Goal: Task Accomplishment & Management: Use online tool/utility

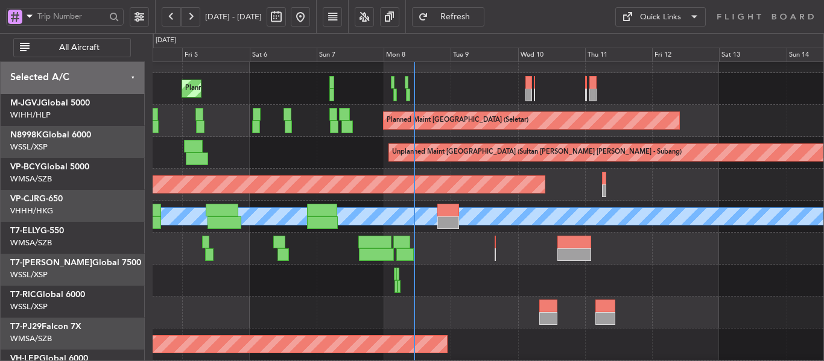
click at [472, 255] on div "Planned Maint Dubai (Al Maktoum Intl)" at bounding box center [488, 249] width 671 height 32
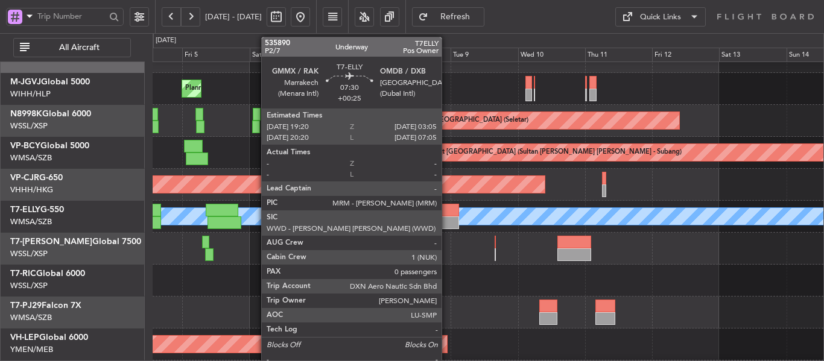
click at [447, 211] on div at bounding box center [448, 210] width 22 height 13
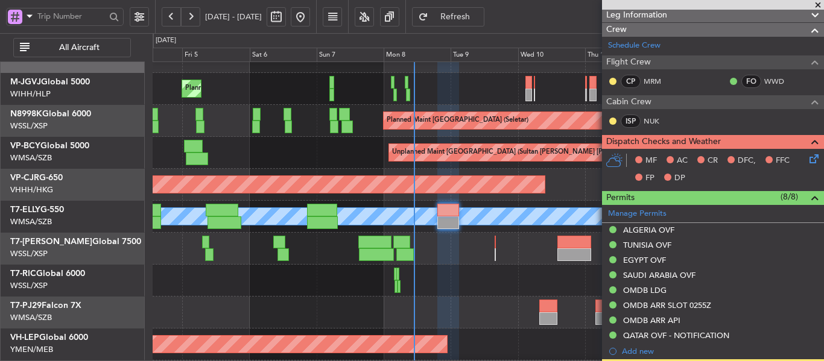
scroll to position [352, 0]
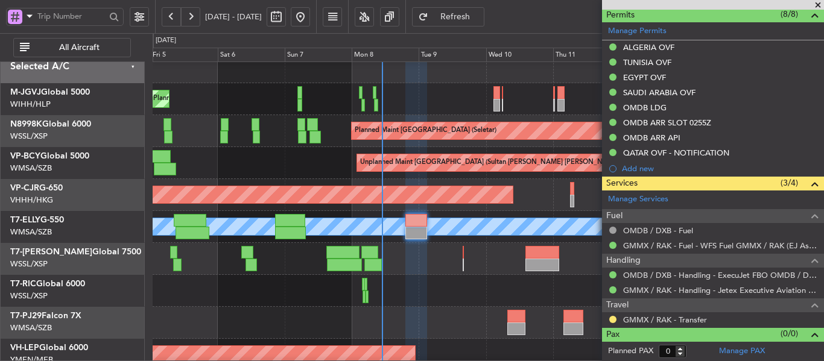
click at [819, 4] on span at bounding box center [818, 5] width 12 height 11
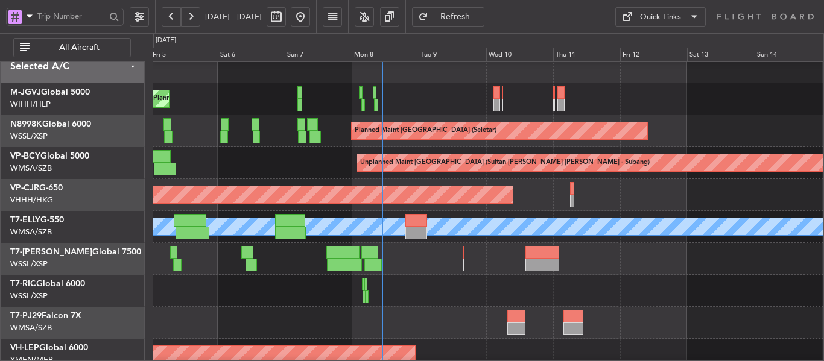
scroll to position [0, 0]
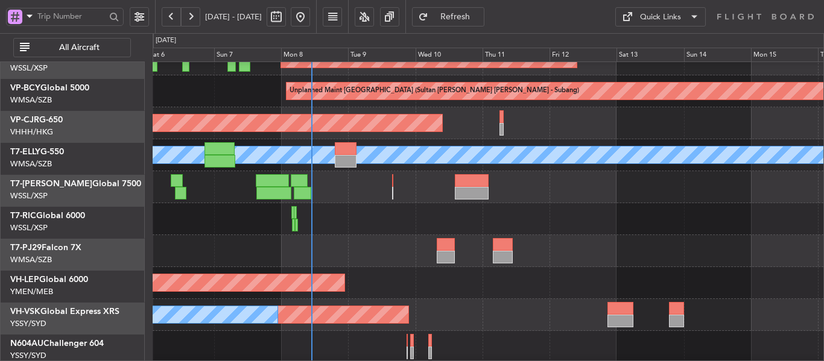
click at [399, 207] on div at bounding box center [488, 219] width 671 height 32
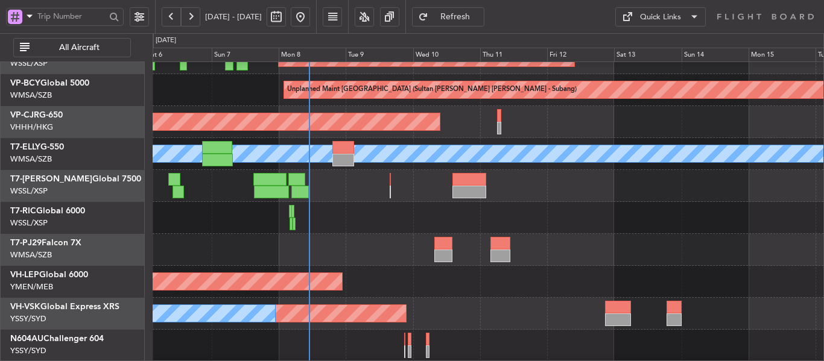
scroll to position [101, 0]
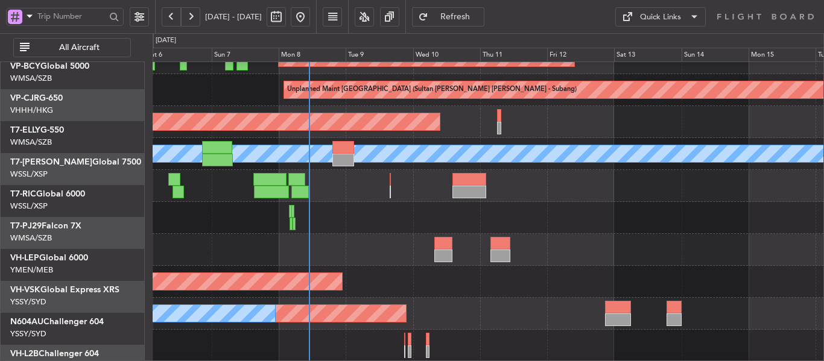
click at [389, 215] on div at bounding box center [488, 218] width 671 height 32
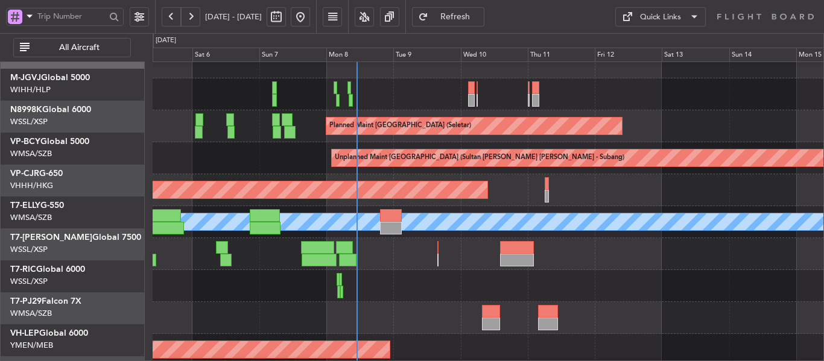
scroll to position [16, 0]
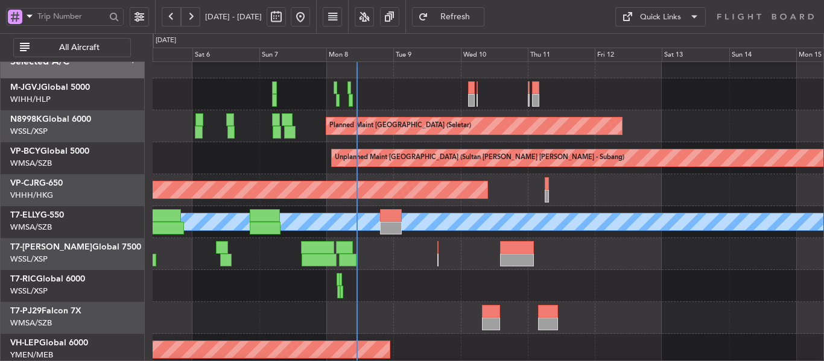
click at [432, 250] on div at bounding box center [488, 254] width 671 height 32
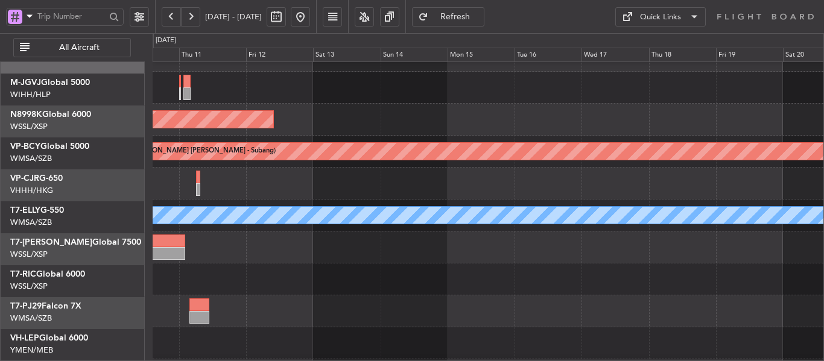
scroll to position [0, 0]
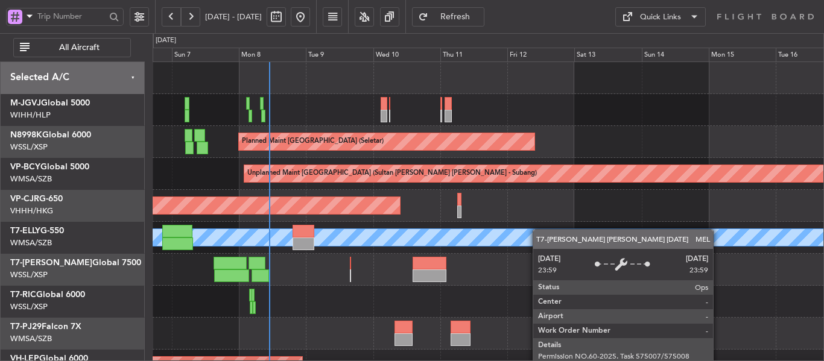
click at [584, 234] on div "Planned Maint [GEOGRAPHIC_DATA] (Seletar) Planned Maint [GEOGRAPHIC_DATA] (Sele…" at bounding box center [488, 270] width 671 height 416
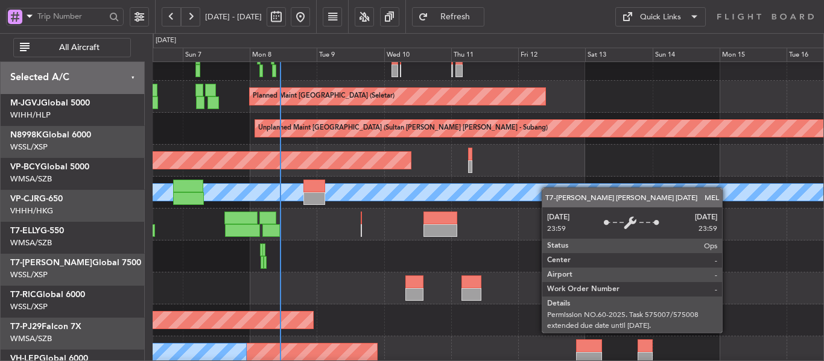
click at [571, 209] on div "Planned Maint [GEOGRAPHIC_DATA] ([GEOGRAPHIC_DATA] Intl) [PERSON_NAME]" at bounding box center [488, 193] width 671 height 32
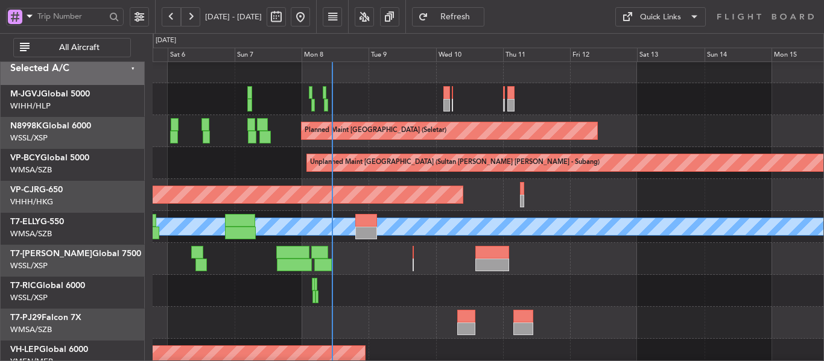
scroll to position [11, 0]
click at [482, 202] on div "Planned Maint [GEOGRAPHIC_DATA] ([GEOGRAPHIC_DATA] Intl)" at bounding box center [488, 195] width 671 height 32
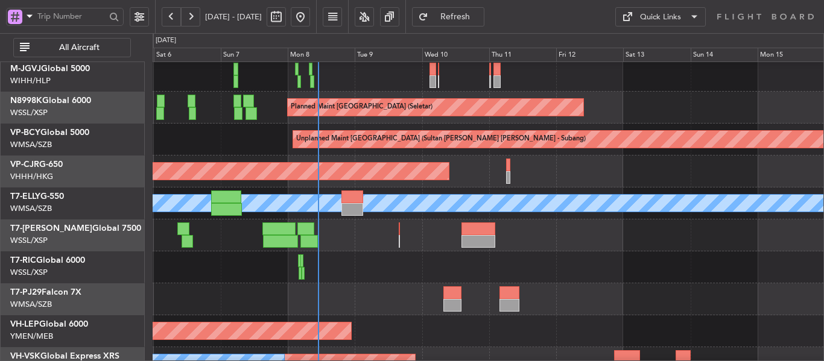
click at [549, 273] on div at bounding box center [488, 267] width 671 height 32
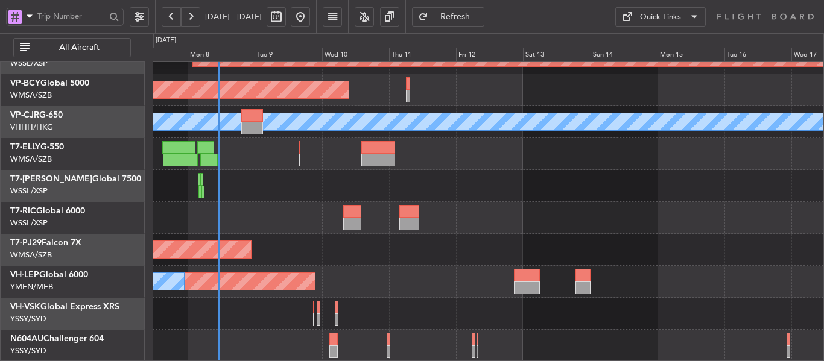
scroll to position [116, 0]
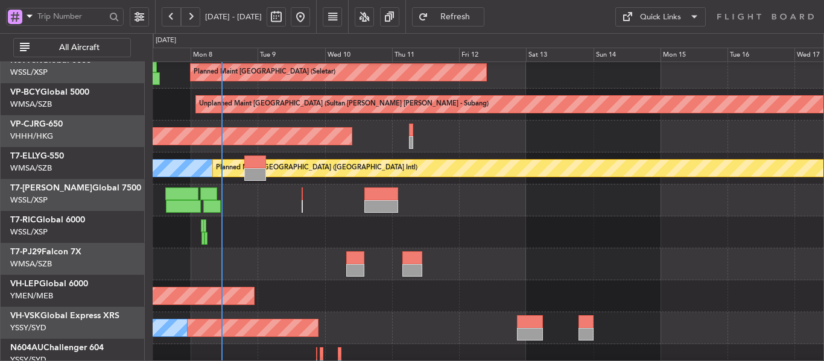
click at [283, 204] on div at bounding box center [488, 201] width 671 height 32
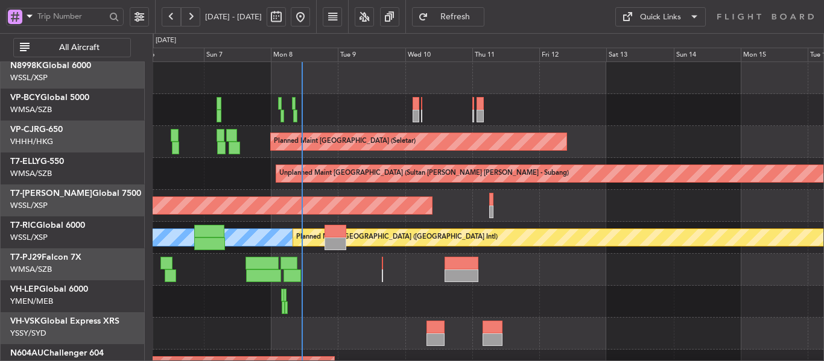
scroll to position [0, 0]
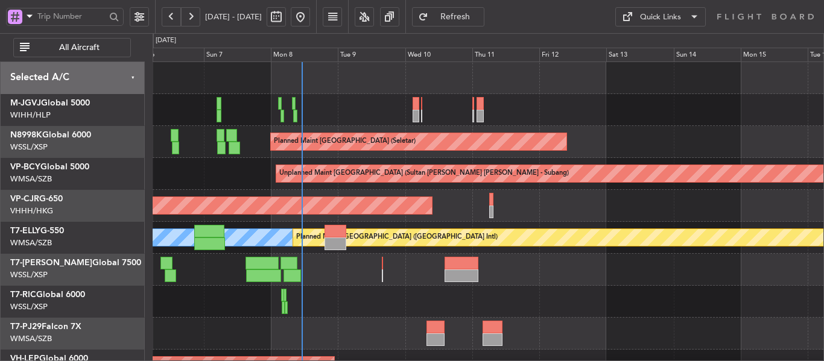
click at [354, 334] on div "Planned Maint [GEOGRAPHIC_DATA] (Seletar) Planned Maint [GEOGRAPHIC_DATA] (Sele…" at bounding box center [488, 270] width 671 height 416
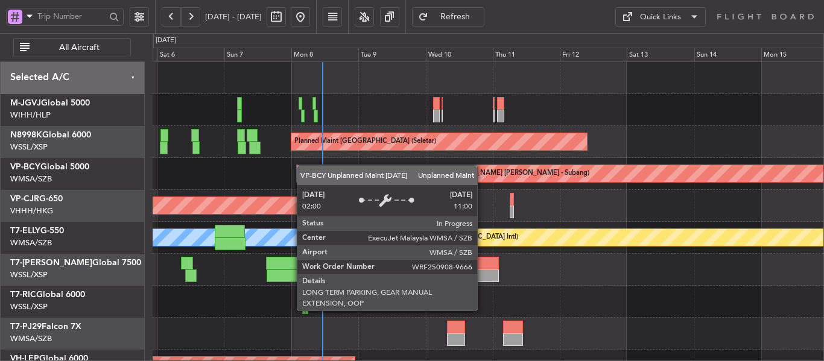
click at [318, 207] on div "Planned Maint [GEOGRAPHIC_DATA] (Seletar) Planned Maint [GEOGRAPHIC_DATA] (Sele…" at bounding box center [488, 270] width 671 height 416
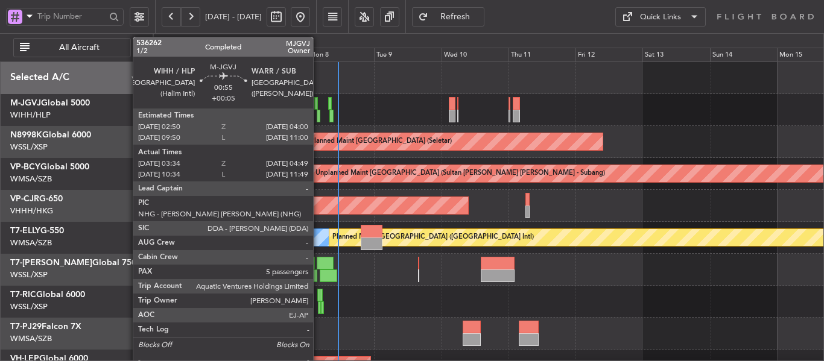
click at [318, 114] on div at bounding box center [319, 116] width 4 height 13
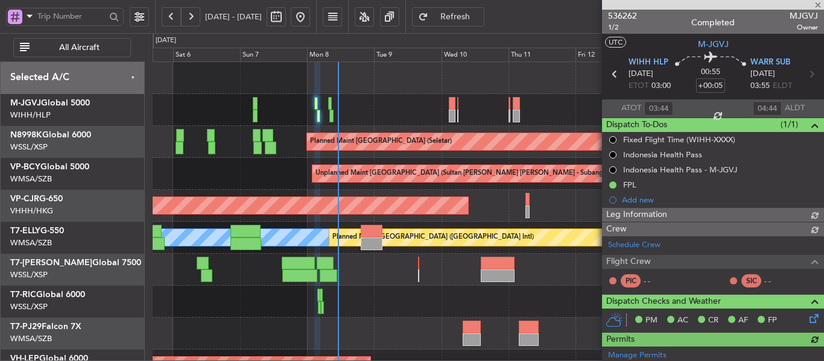
type input "[PERSON_NAME] (HHAFI)"
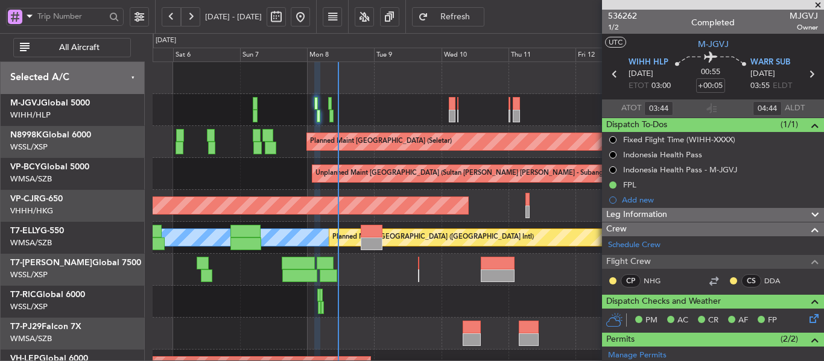
type input "10:44"
type input "11:44"
type input "03:44"
type input "04:44"
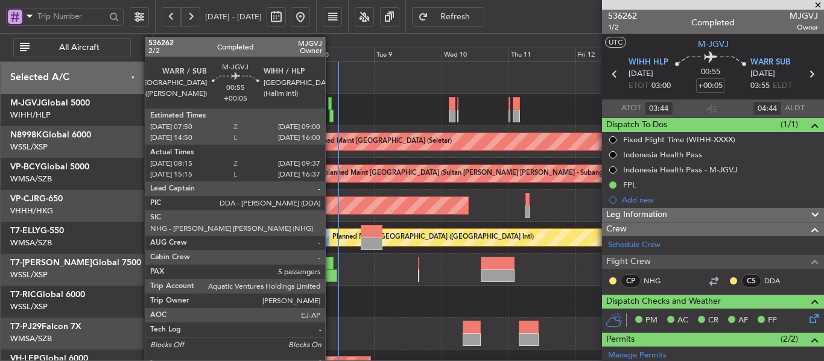
click at [330, 103] on div at bounding box center [330, 103] width 4 height 13
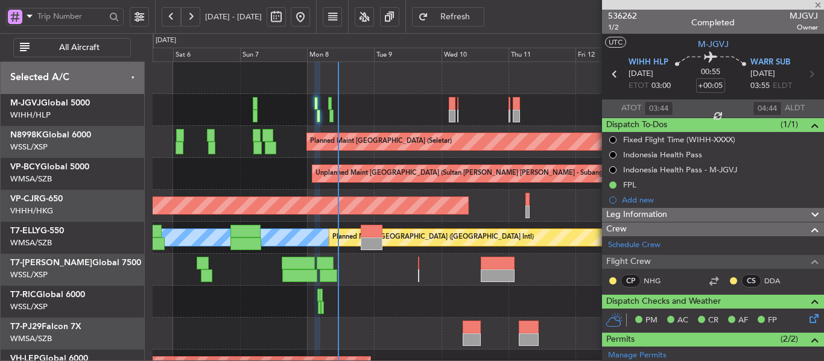
type input "08:25"
type input "09:32"
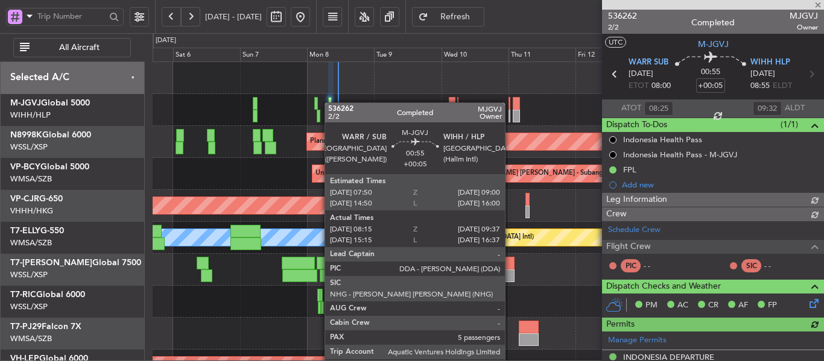
type input "[PERSON_NAME] (HHAFI)"
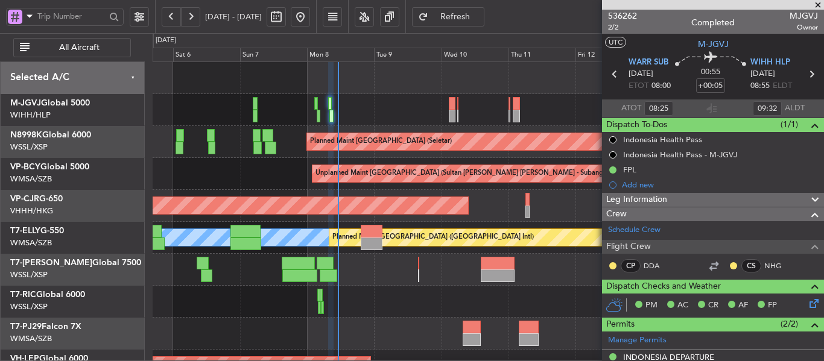
click at [818, 3] on span at bounding box center [818, 5] width 12 height 11
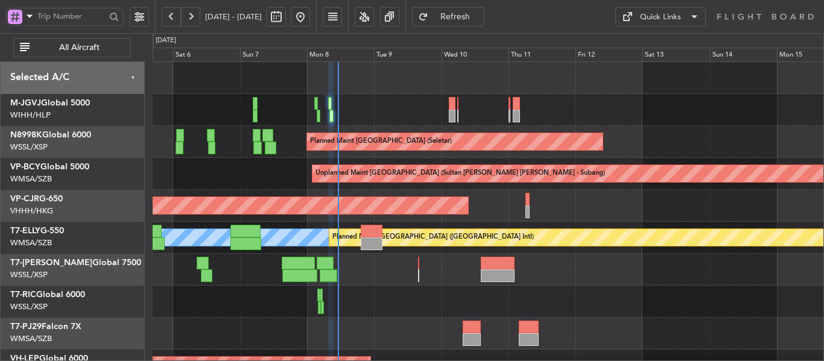
type input "0"
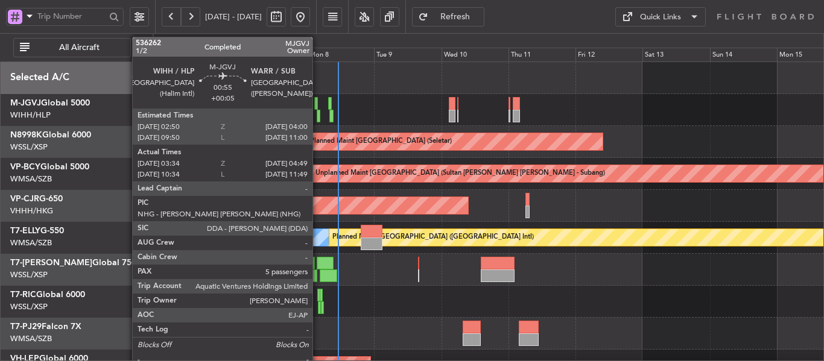
click at [318, 118] on div at bounding box center [319, 116] width 4 height 13
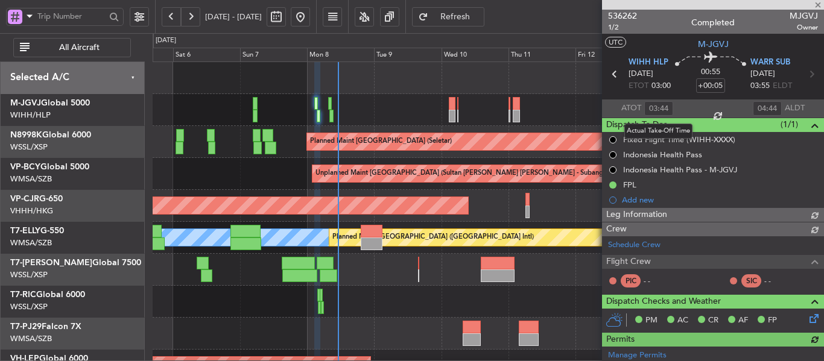
type input "[PERSON_NAME] (HHAFI)"
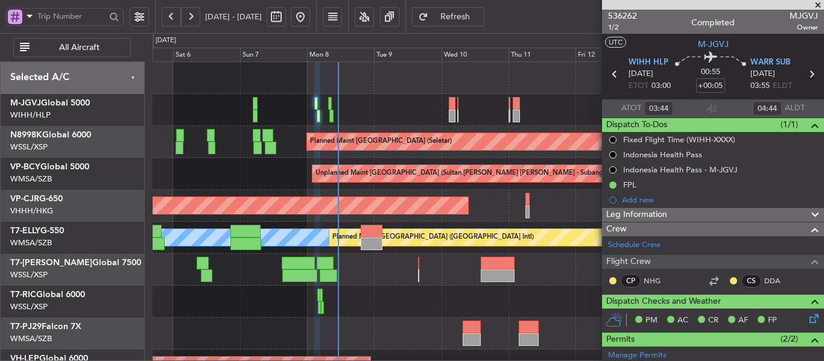
click at [818, 3] on span at bounding box center [818, 5] width 12 height 11
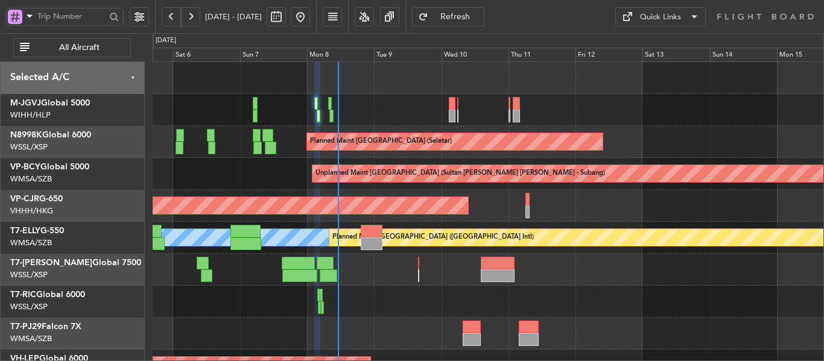
type input "0"
click at [376, 98] on div "Planned Maint [GEOGRAPHIC_DATA] (Seletar)" at bounding box center [488, 110] width 671 height 32
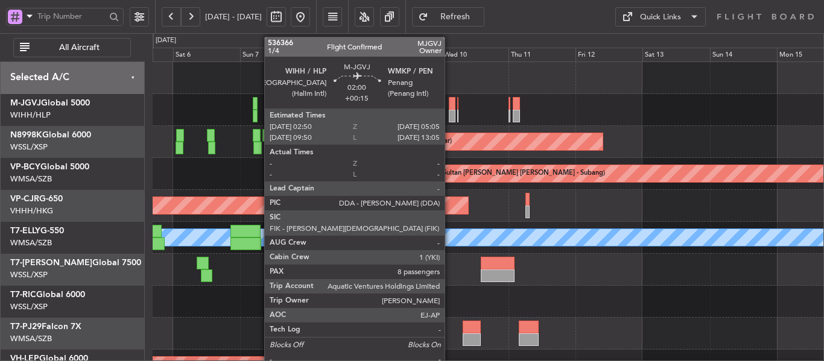
click at [450, 111] on div at bounding box center [452, 116] width 7 height 13
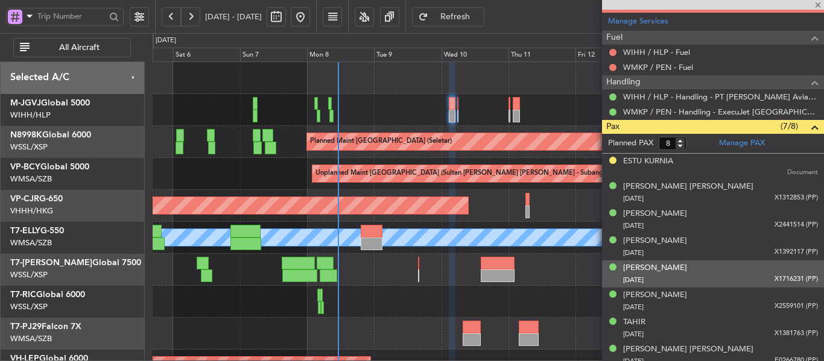
scroll to position [411, 0]
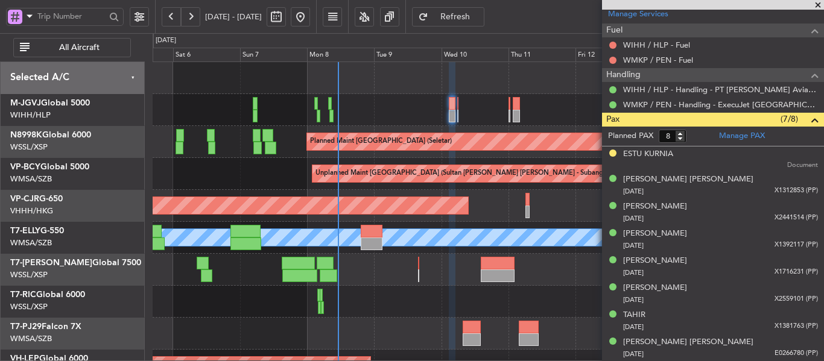
click at [815, 5] on span at bounding box center [818, 5] width 12 height 11
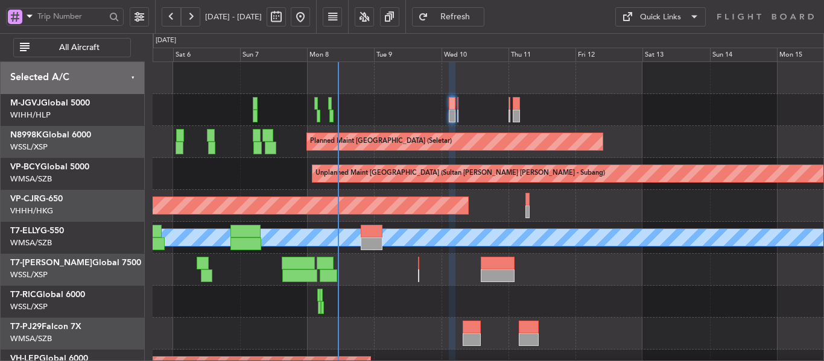
type input "0"
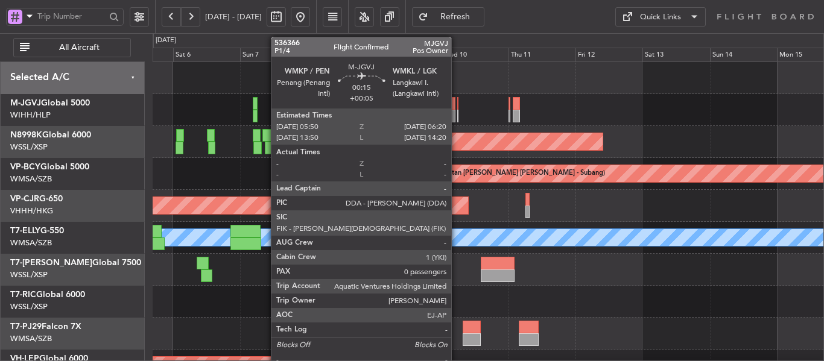
click at [457, 114] on div at bounding box center [458, 116] width 2 height 13
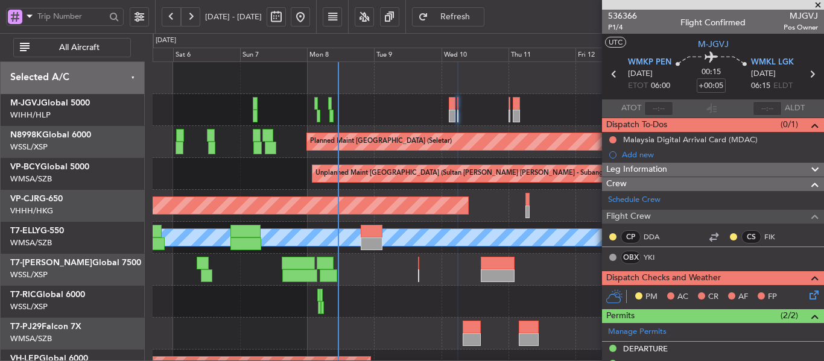
scroll to position [181, 0]
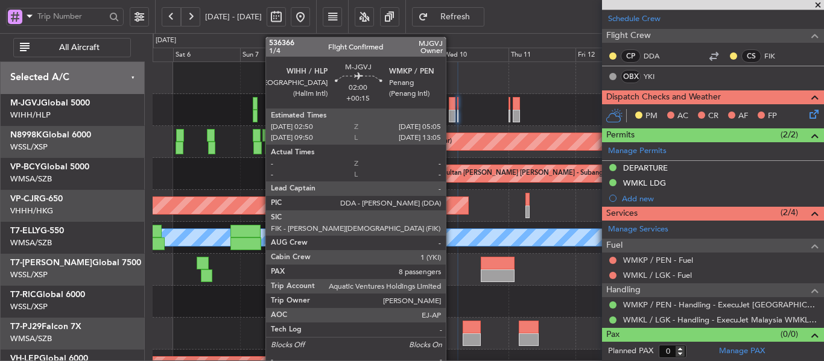
click at [451, 110] on div at bounding box center [452, 116] width 7 height 13
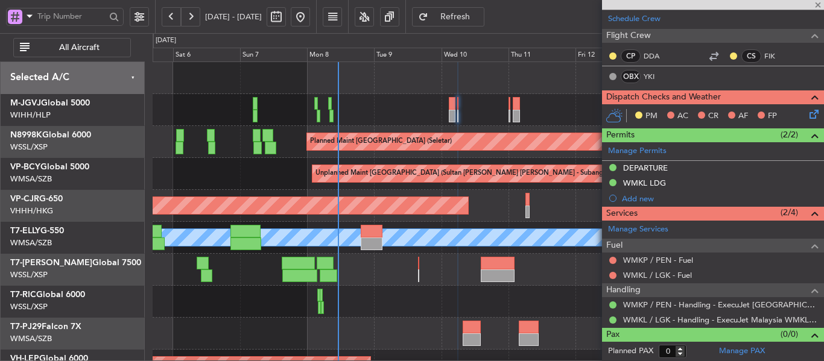
type input "+00:15"
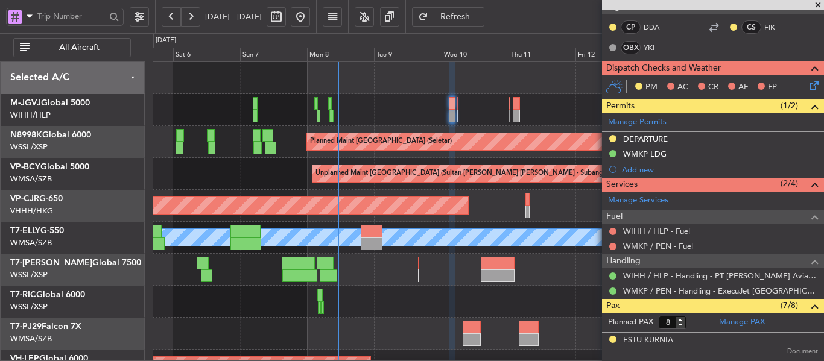
scroll to position [98, 0]
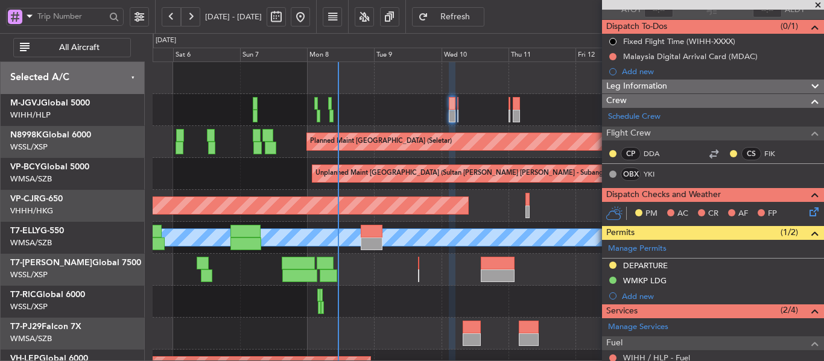
click at [821, 3] on span at bounding box center [818, 5] width 12 height 11
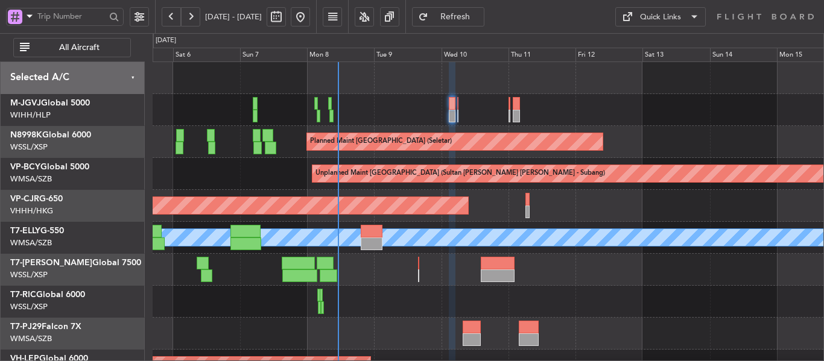
type input "0"
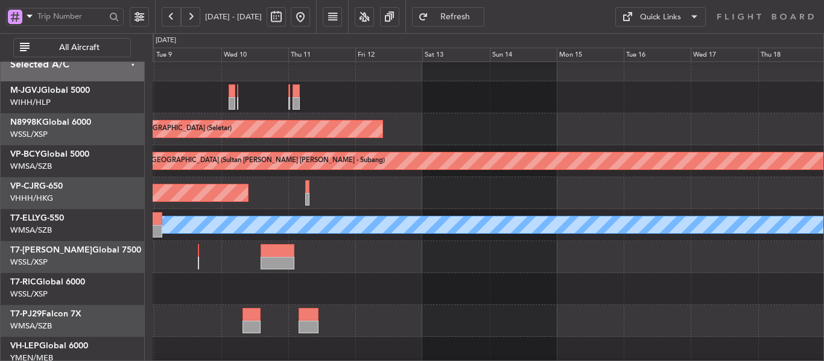
scroll to position [0, 0]
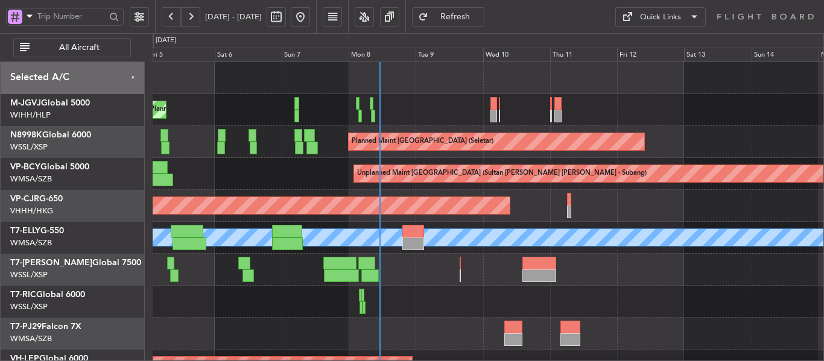
click at [593, 214] on div "Planned Maint [GEOGRAPHIC_DATA] ([GEOGRAPHIC_DATA] Intl)" at bounding box center [488, 206] width 671 height 32
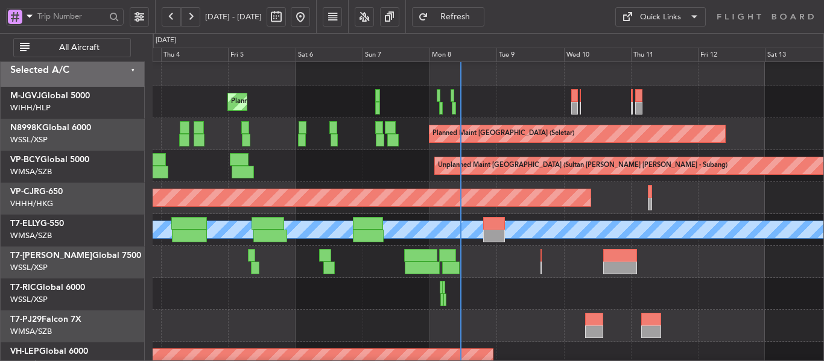
scroll to position [8, 0]
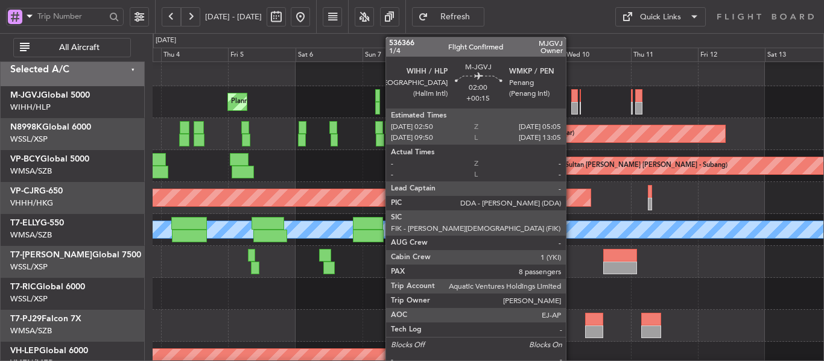
click at [571, 106] on div at bounding box center [574, 108] width 7 height 13
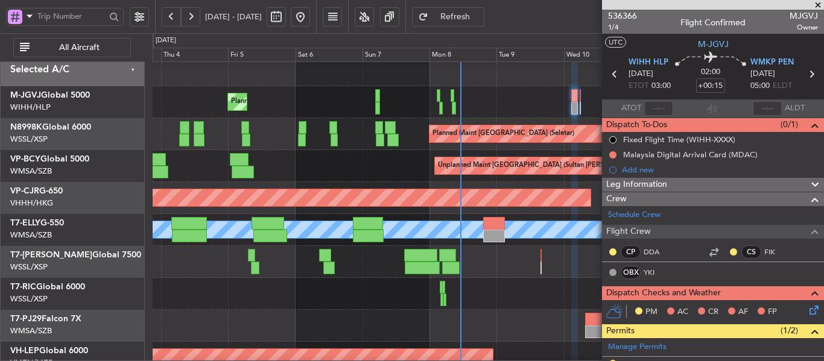
click at [818, 4] on span at bounding box center [818, 5] width 12 height 11
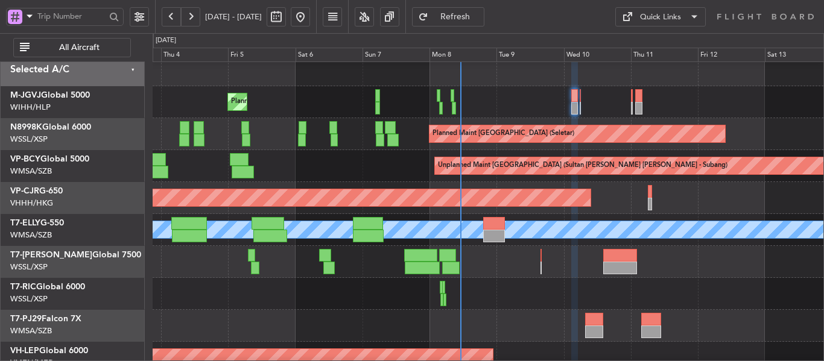
type input "0"
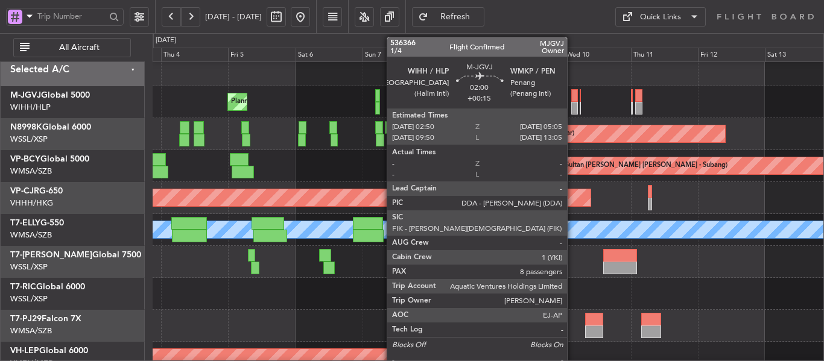
click at [568, 103] on div "Planned Maint [GEOGRAPHIC_DATA] (Seletar)" at bounding box center [488, 102] width 671 height 32
click at [573, 103] on div at bounding box center [574, 108] width 7 height 13
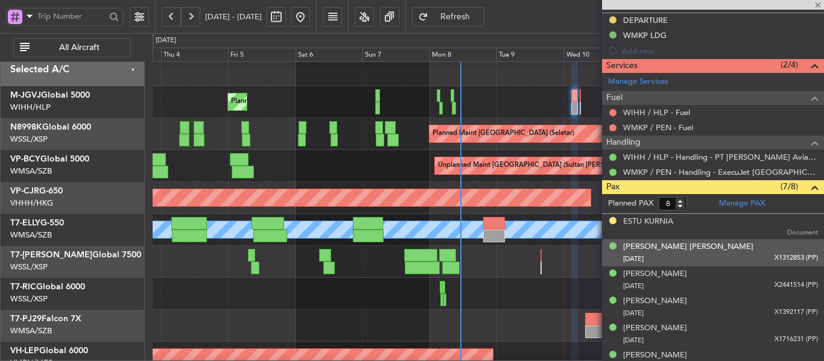
scroll to position [411, 0]
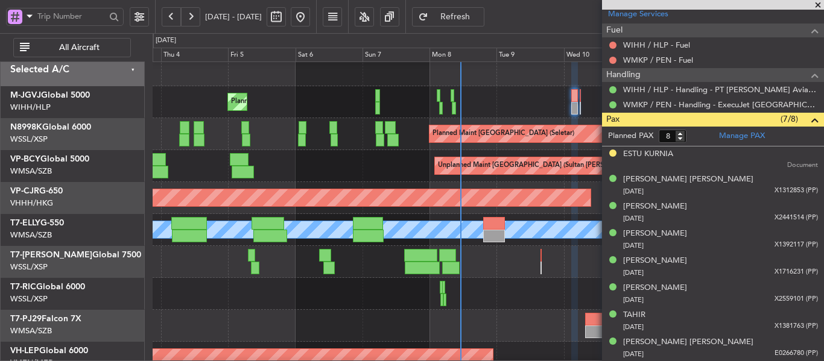
click at [816, 2] on span at bounding box center [818, 5] width 12 height 11
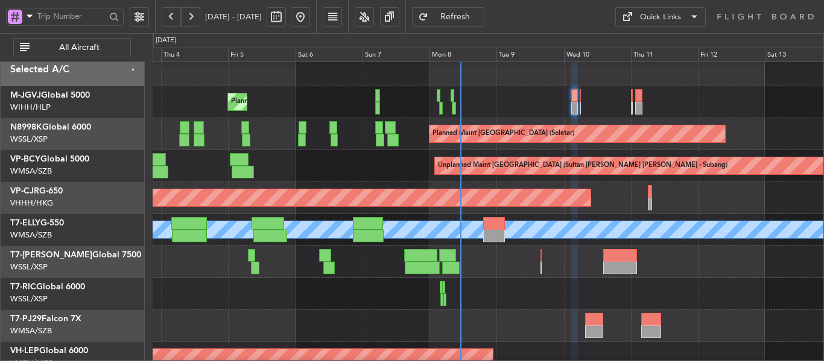
type input "0"
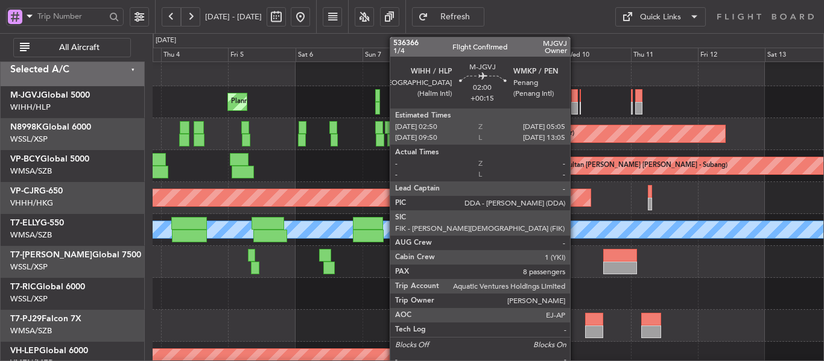
click at [575, 104] on div at bounding box center [574, 108] width 7 height 13
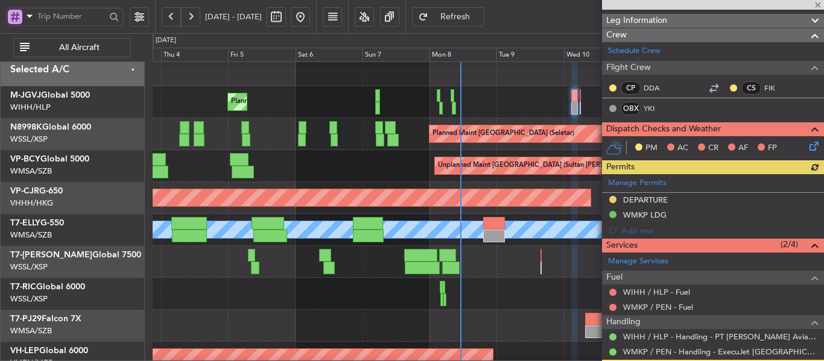
scroll to position [181, 0]
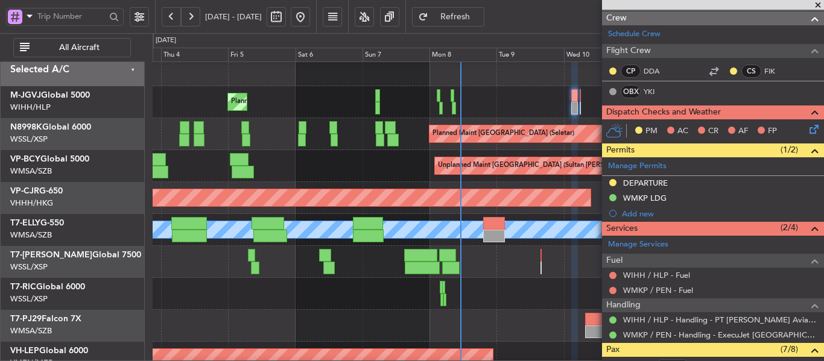
click at [816, 5] on span at bounding box center [818, 5] width 12 height 11
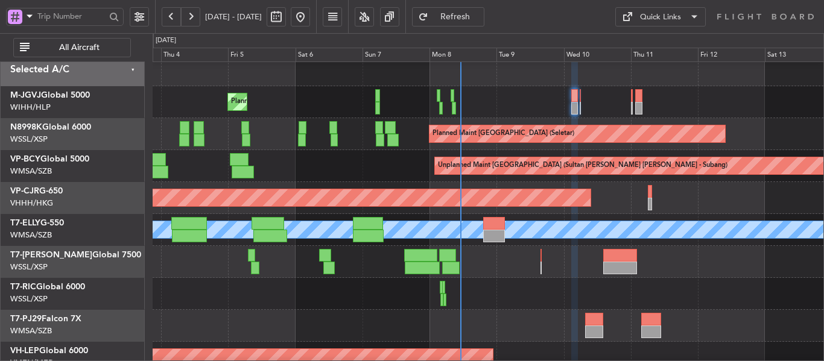
type input "0"
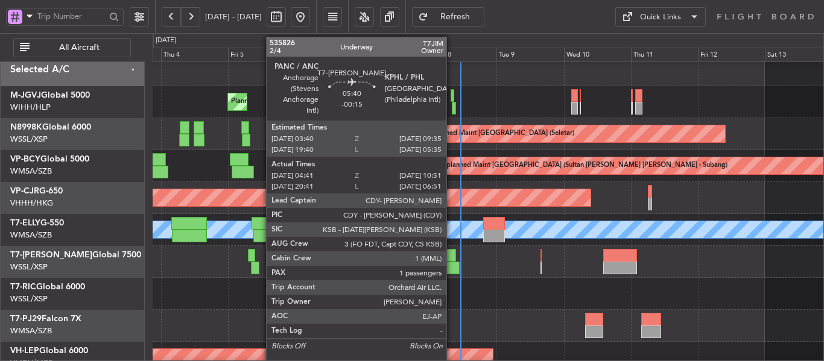
click at [452, 267] on div at bounding box center [450, 268] width 17 height 13
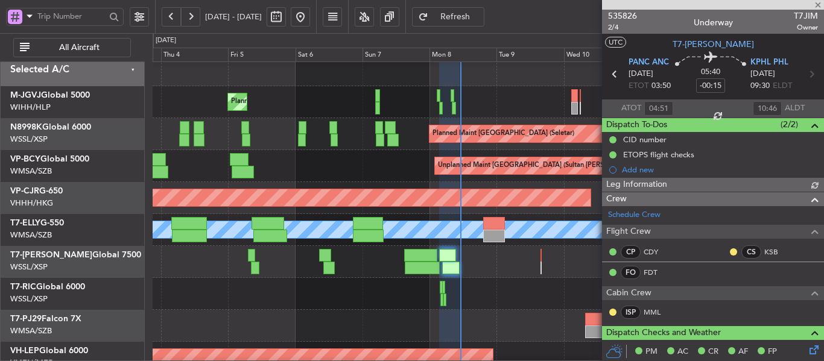
type input "[PERSON_NAME] (LEU)"
click at [815, 4] on span at bounding box center [818, 5] width 12 height 11
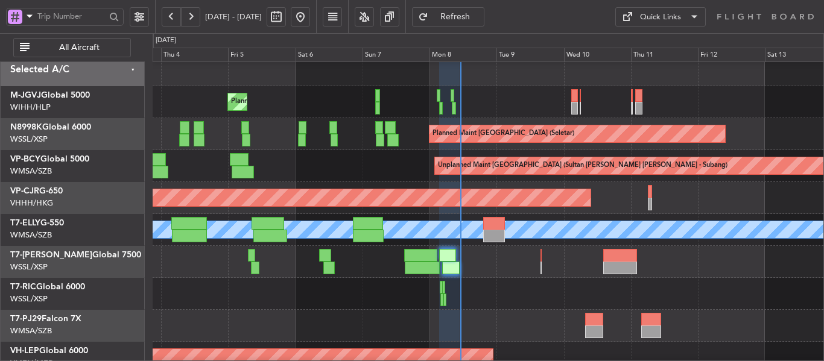
type input "0"
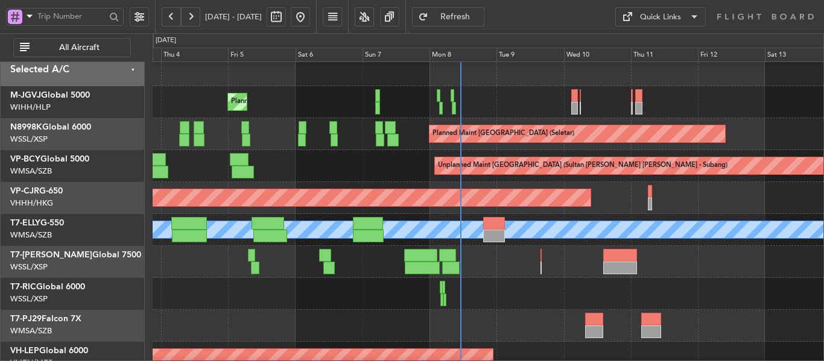
click at [495, 268] on div "Planned Maint Dubai (Al Maktoum Intl)" at bounding box center [488, 262] width 671 height 32
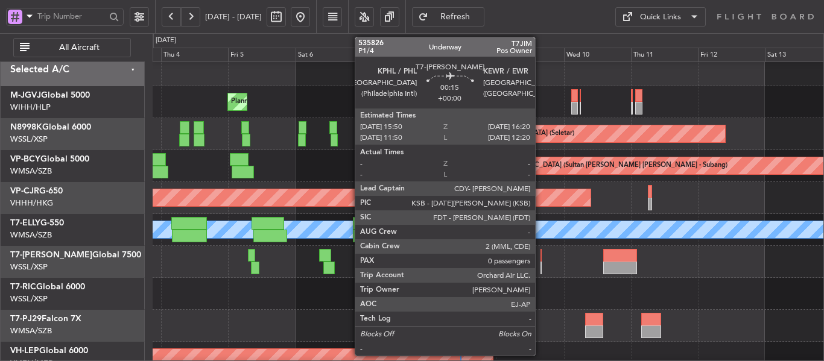
click at [540, 262] on div at bounding box center [541, 268] width 2 height 13
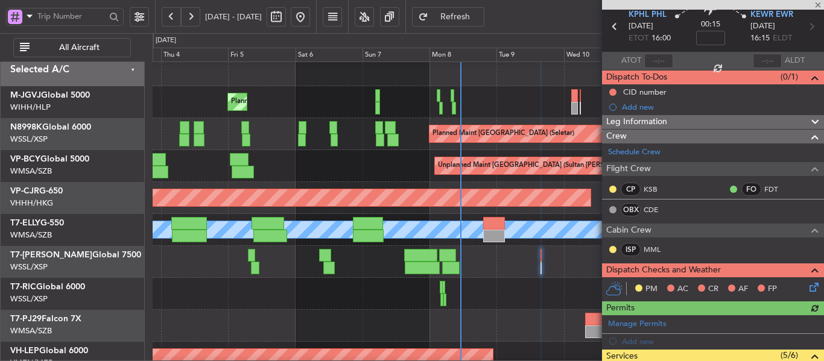
scroll to position [241, 0]
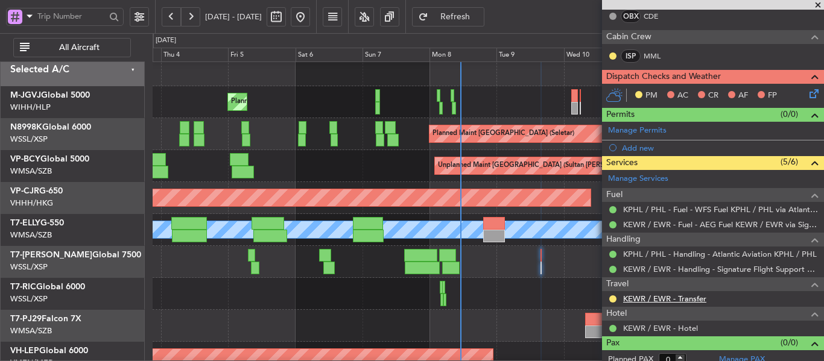
click at [641, 300] on link "KEWR / EWR - Transfer" at bounding box center [664, 299] width 83 height 10
click at [648, 329] on link "KEWR / EWR - Hotel" at bounding box center [660, 328] width 75 height 10
click at [817, 4] on span at bounding box center [818, 5] width 12 height 11
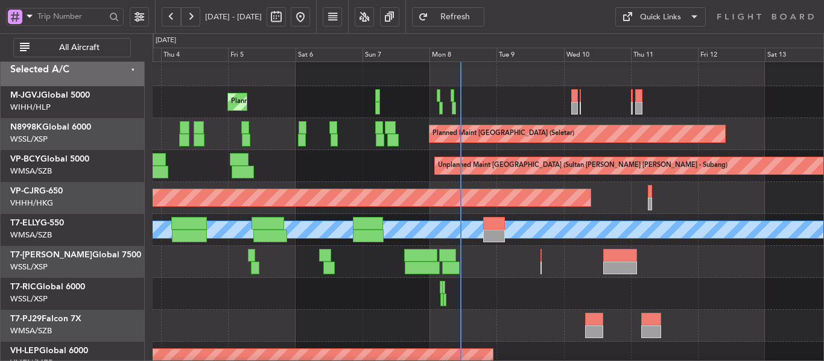
scroll to position [0, 0]
click at [515, 271] on div "Planned Maint Dubai (Al Maktoum Intl)" at bounding box center [488, 262] width 671 height 32
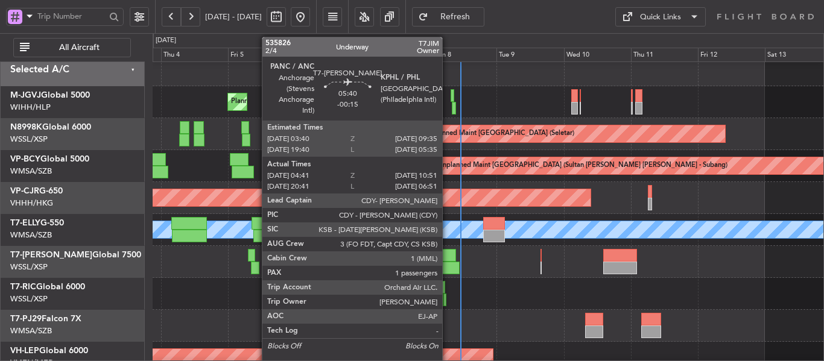
click at [447, 265] on div at bounding box center [450, 268] width 17 height 13
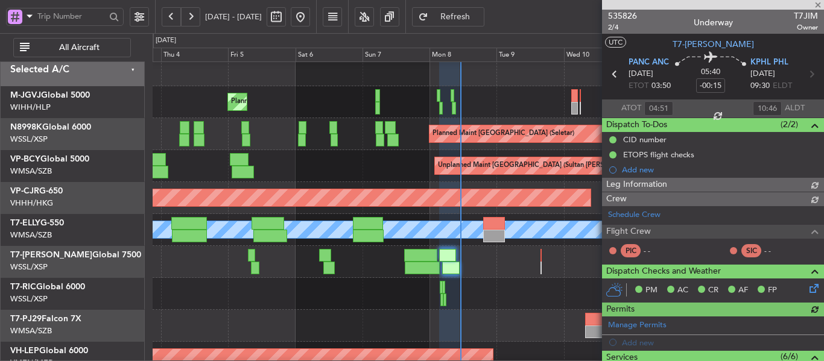
type input "[PERSON_NAME] (LEU)"
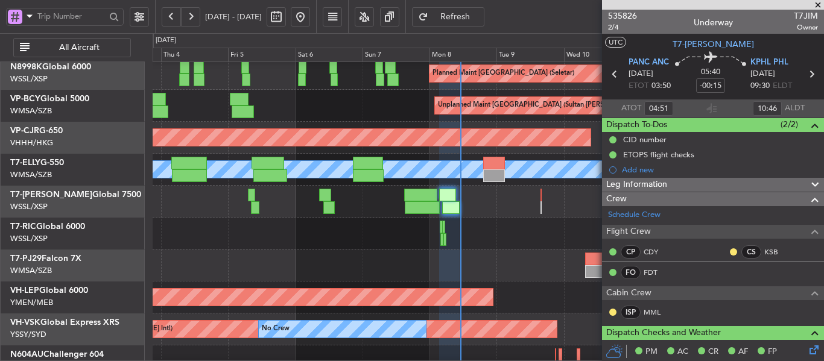
click at [817, 4] on span at bounding box center [818, 5] width 12 height 11
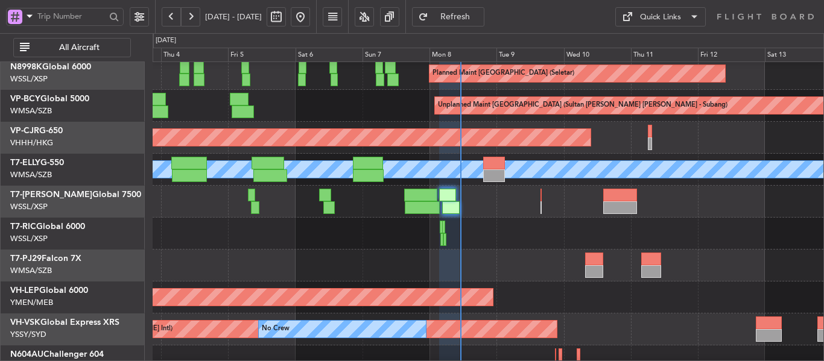
type input "0"
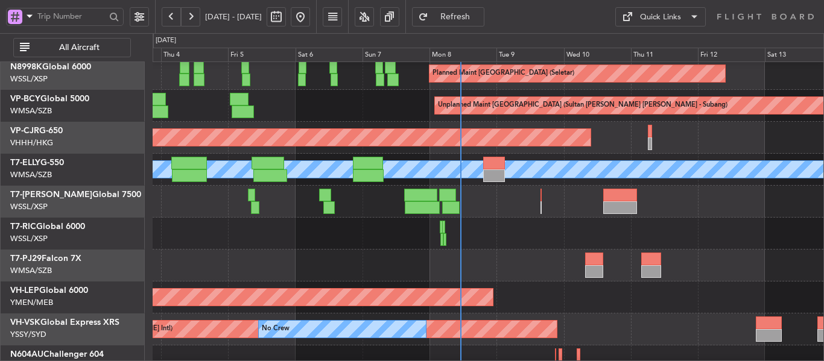
click at [511, 238] on div at bounding box center [488, 234] width 671 height 32
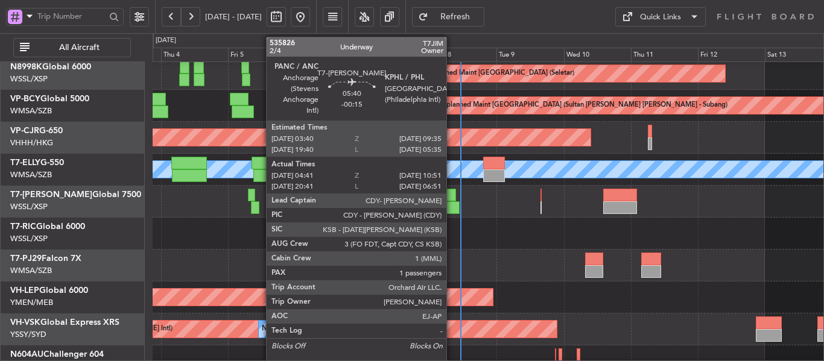
click at [452, 206] on div at bounding box center [450, 207] width 17 height 13
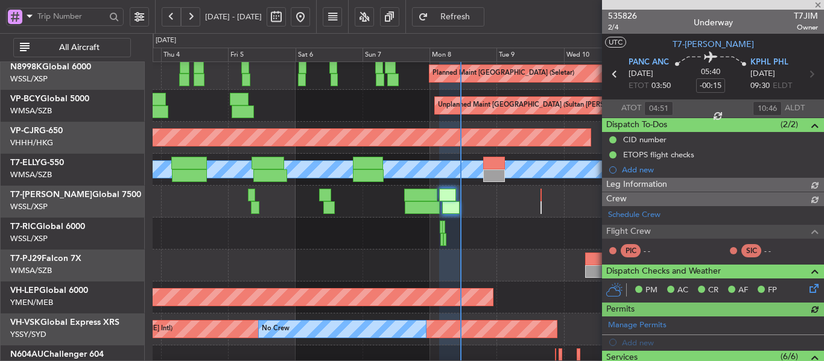
type input "[PERSON_NAME] (LEU)"
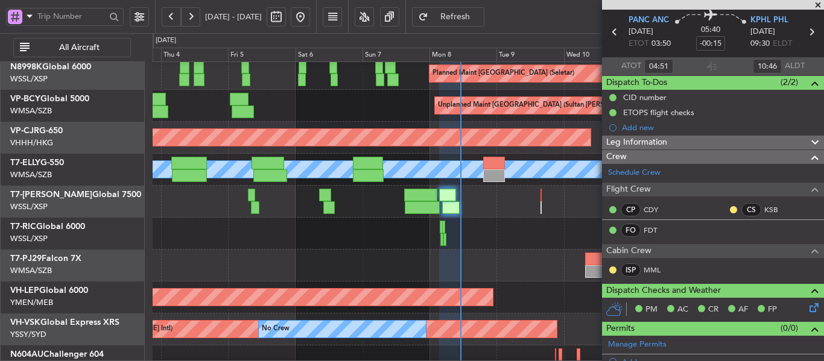
scroll to position [63, 0]
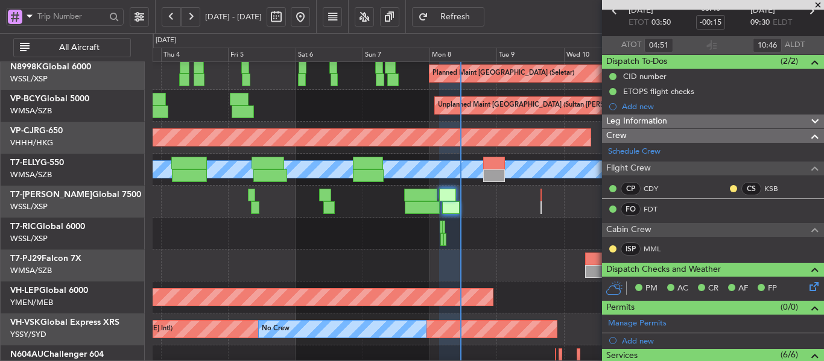
click at [818, 4] on span at bounding box center [818, 5] width 12 height 11
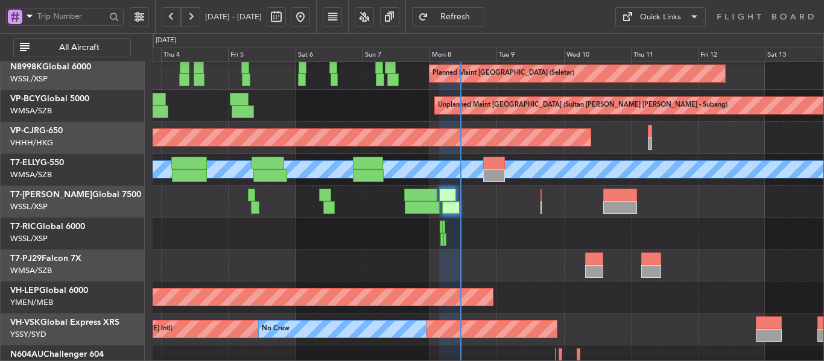
type input "0"
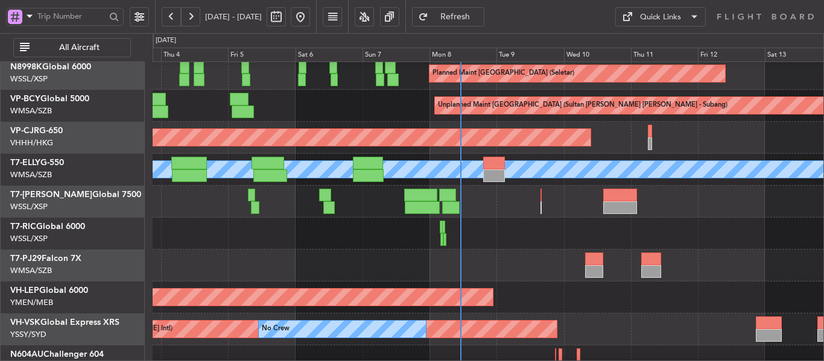
click at [508, 256] on div at bounding box center [488, 266] width 671 height 32
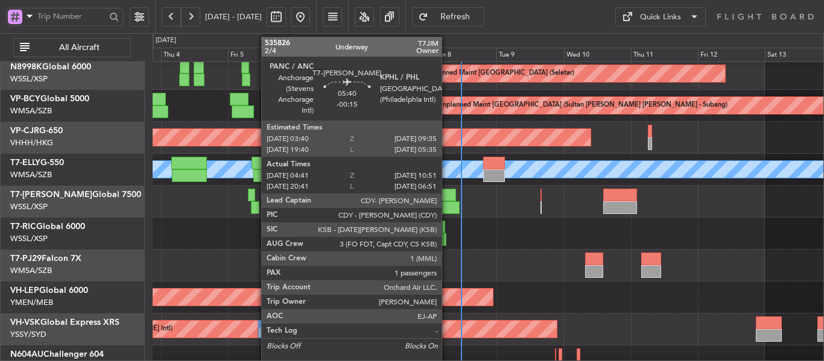
click at [447, 197] on div at bounding box center [447, 195] width 17 height 13
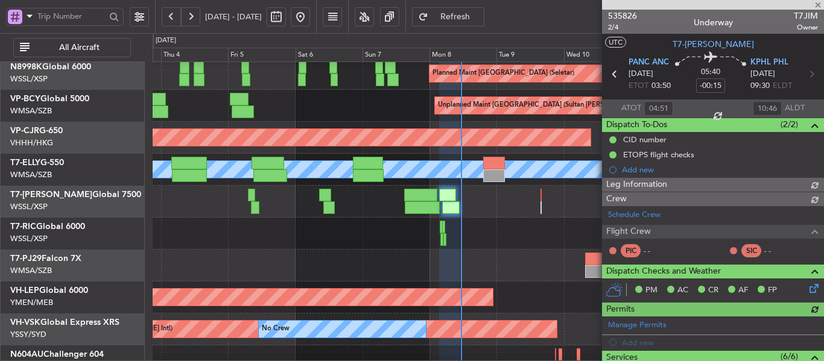
type input "[PERSON_NAME] (LEU)"
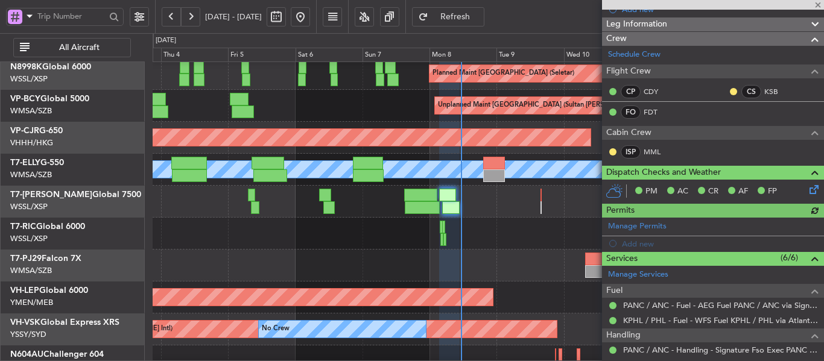
scroll to position [241, 0]
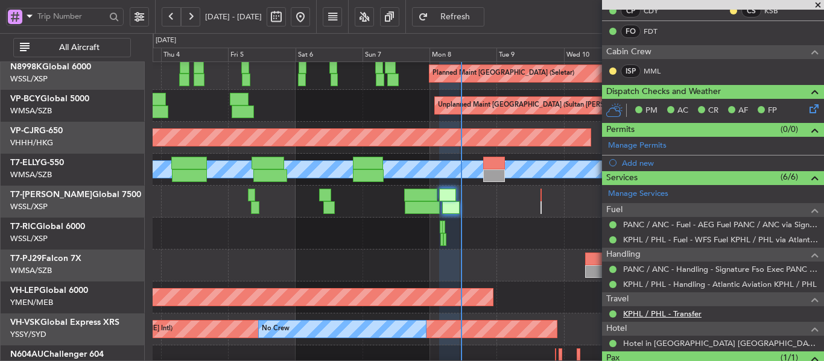
click at [680, 315] on link "KPHL / PHL - Transfer" at bounding box center [662, 314] width 78 height 10
click at [499, 244] on div at bounding box center [488, 234] width 671 height 32
click at [817, 2] on span at bounding box center [818, 5] width 12 height 11
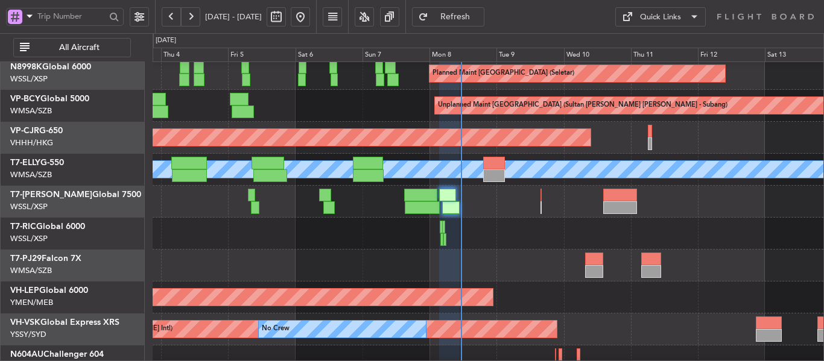
type input "0"
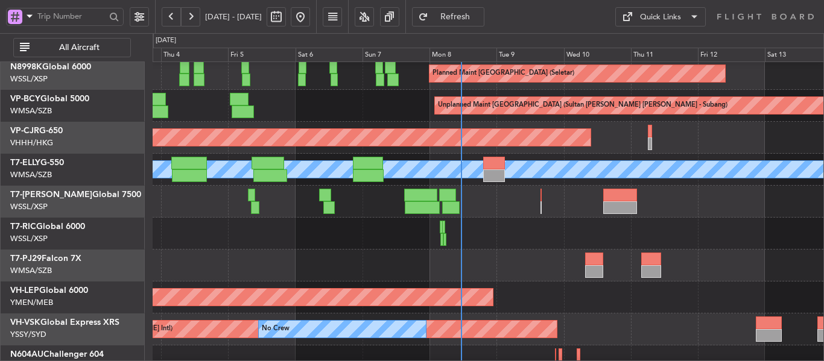
scroll to position [0, 0]
click at [466, 217] on div "Planned Maint Dubai (Al Maktoum Intl)" at bounding box center [488, 202] width 671 height 32
click at [539, 201] on div "Planned Maint Dubai (Al Maktoum Intl)" at bounding box center [488, 202] width 671 height 32
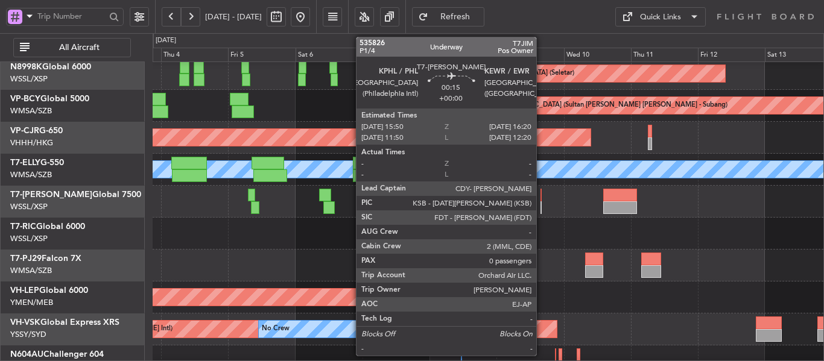
click at [542, 201] on div at bounding box center [541, 207] width 2 height 13
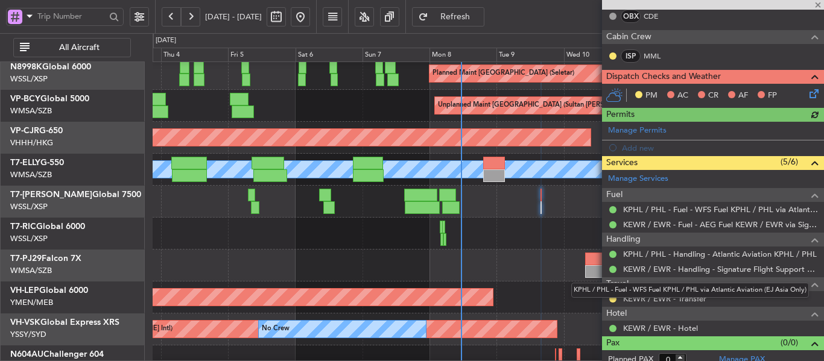
scroll to position [250, 0]
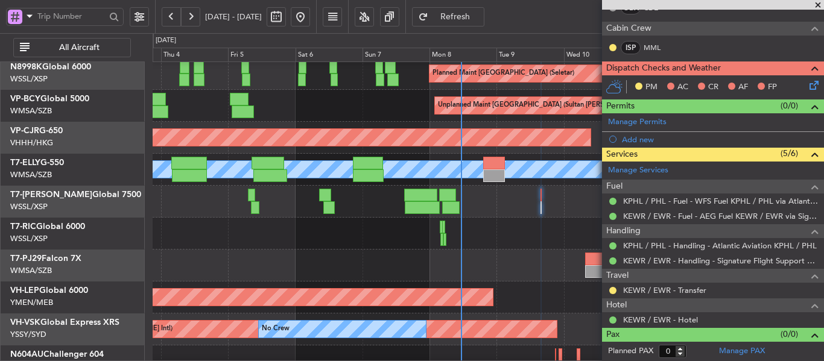
click at [816, 4] on span at bounding box center [818, 5] width 12 height 11
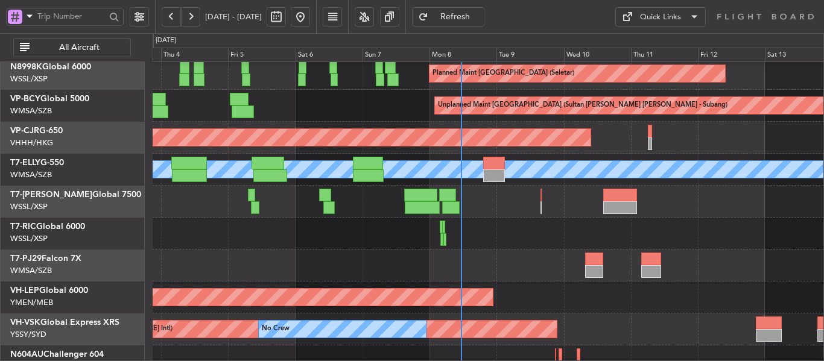
scroll to position [0, 0]
click at [537, 251] on div at bounding box center [488, 266] width 671 height 32
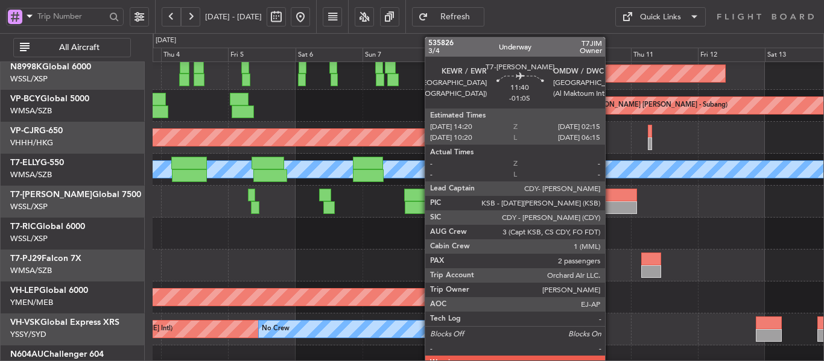
click at [610, 202] on div at bounding box center [620, 207] width 34 height 13
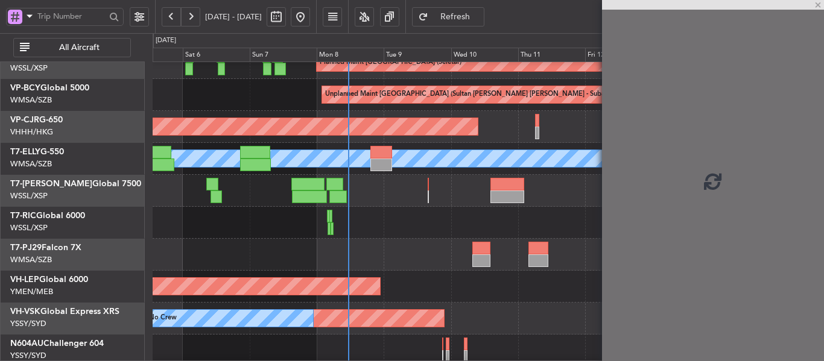
click at [436, 209] on div at bounding box center [488, 223] width 671 height 32
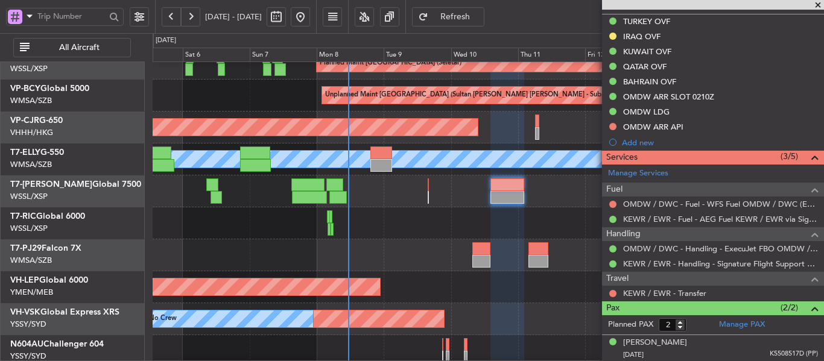
scroll to position [385, 0]
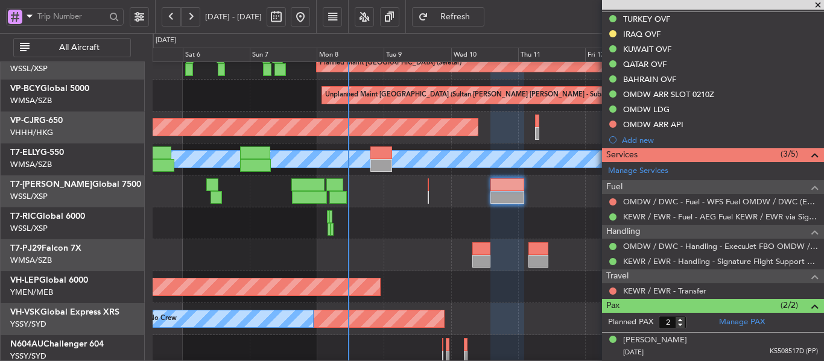
click at [816, 6] on span at bounding box center [818, 5] width 12 height 11
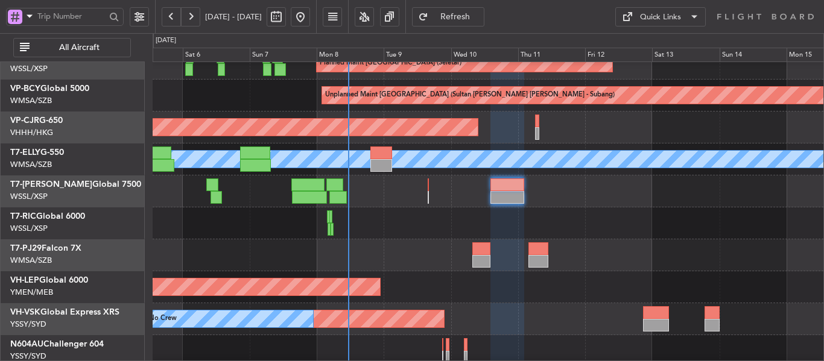
type input "0"
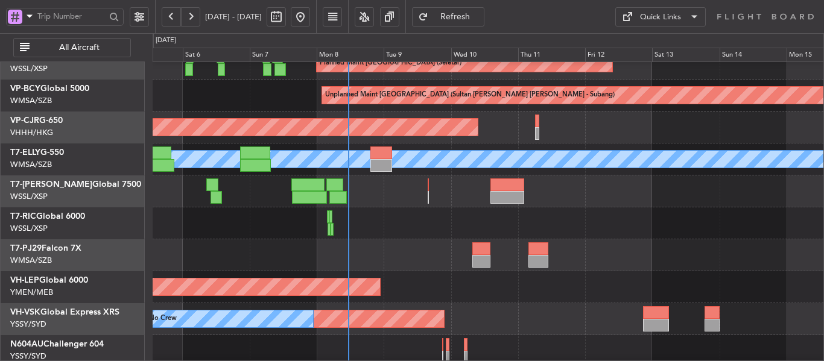
scroll to position [0, 0]
click at [443, 227] on div at bounding box center [488, 223] width 671 height 32
click at [443, 228] on div at bounding box center [488, 223] width 671 height 32
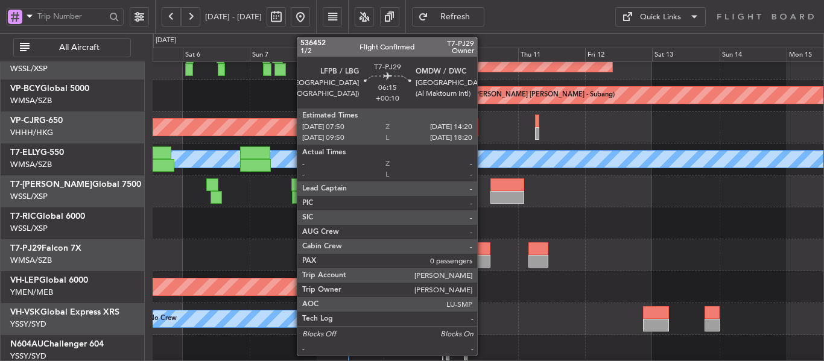
click at [482, 257] on div at bounding box center [481, 261] width 19 height 13
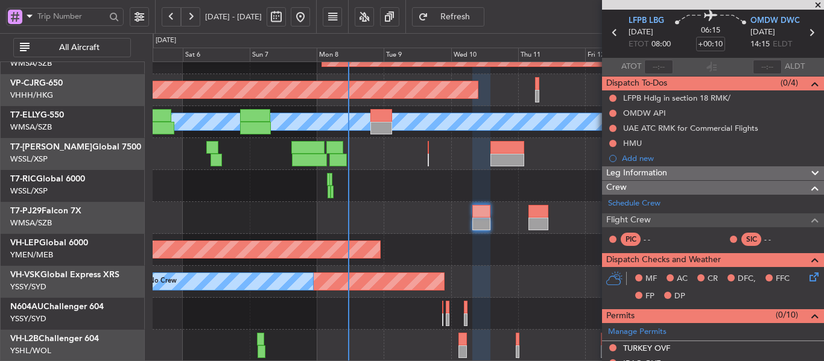
scroll to position [60, 0]
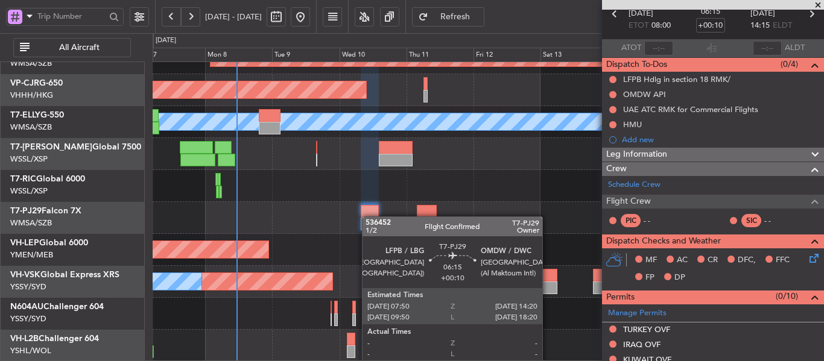
click at [367, 217] on div "Unplanned Maint [GEOGRAPHIC_DATA] (Sultan [PERSON_NAME] [PERSON_NAME] - Subang)…" at bounding box center [488, 154] width 671 height 416
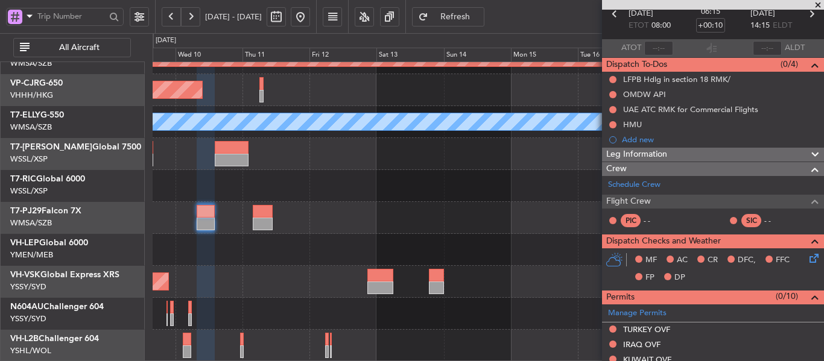
click at [244, 243] on div "Unplanned Maint Wichita (Wichita Mid-continent)" at bounding box center [488, 250] width 671 height 32
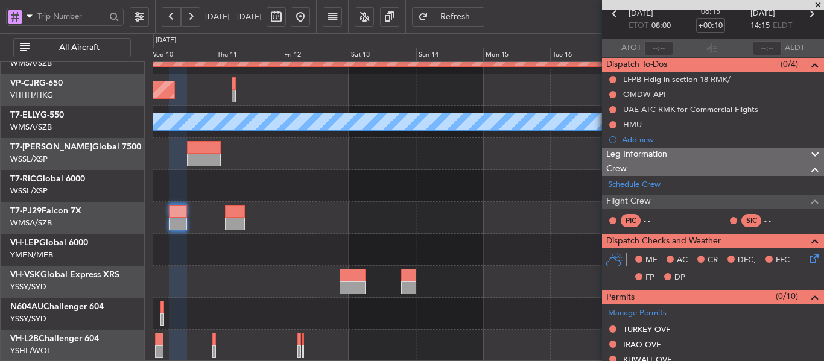
click at [501, 247] on div "Unplanned Maint Wichita (Wichita Mid-continent)" at bounding box center [488, 250] width 671 height 32
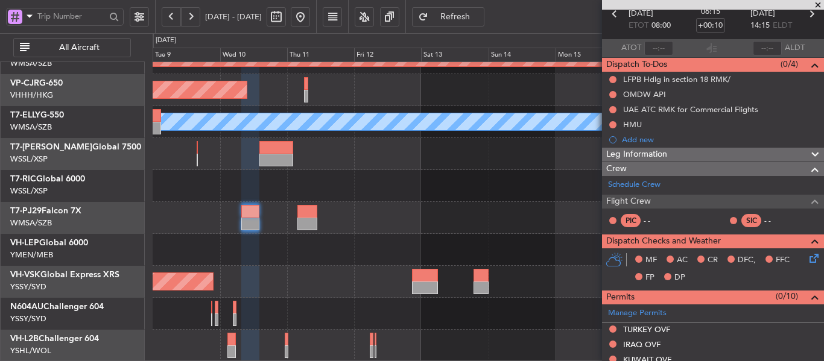
scroll to position [116, 0]
click at [437, 267] on div "Unplanned Maint Sydney ([PERSON_NAME] Intl) No Crew" at bounding box center [488, 282] width 671 height 32
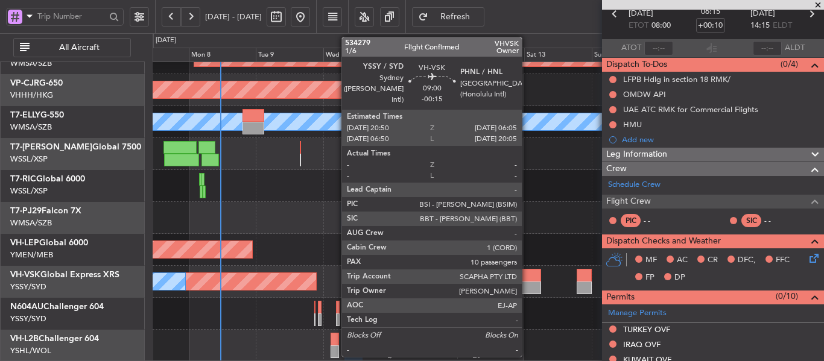
click at [527, 290] on div at bounding box center [528, 288] width 26 height 13
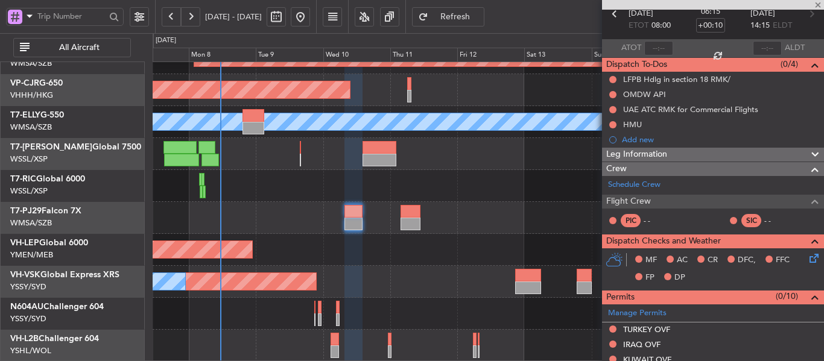
type input "-00:15"
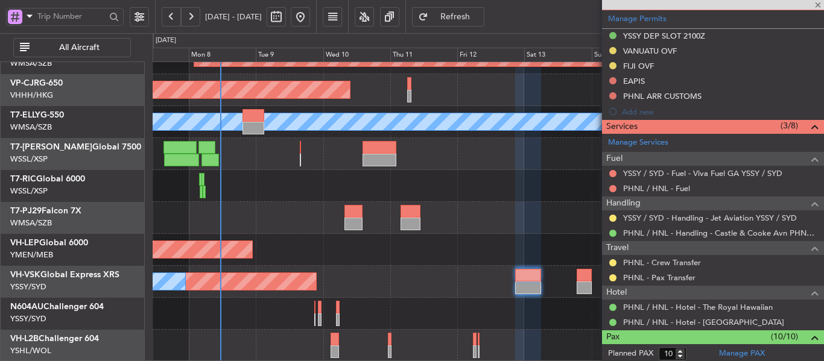
scroll to position [362, 0]
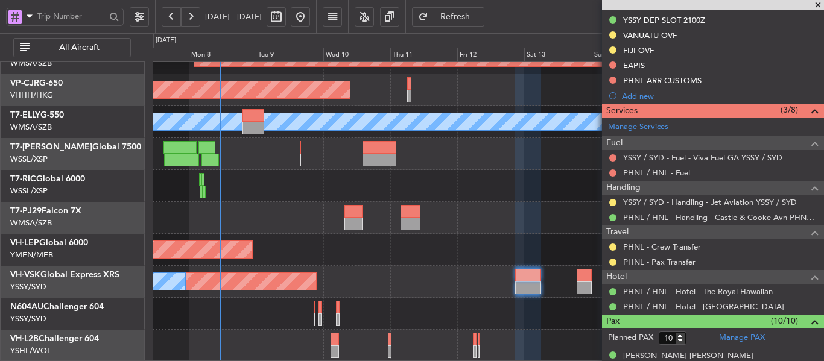
click at [819, 2] on span at bounding box center [818, 5] width 12 height 11
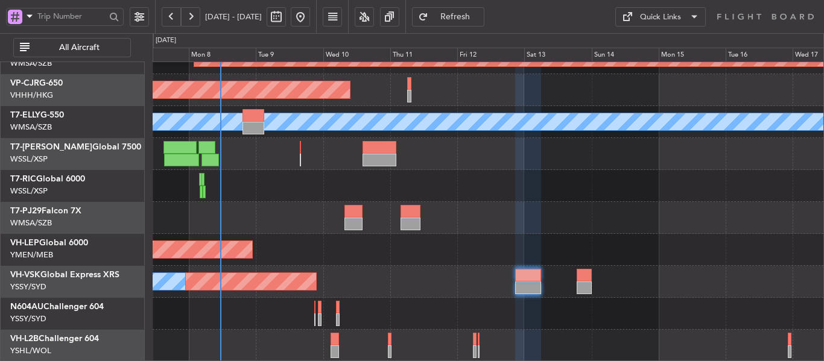
type input "0"
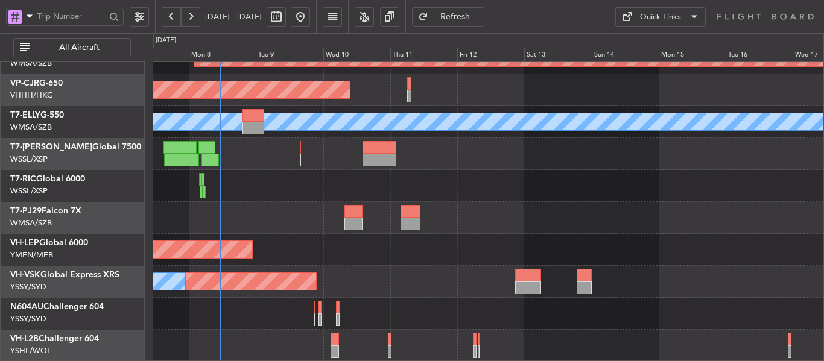
click at [476, 201] on div at bounding box center [488, 186] width 671 height 32
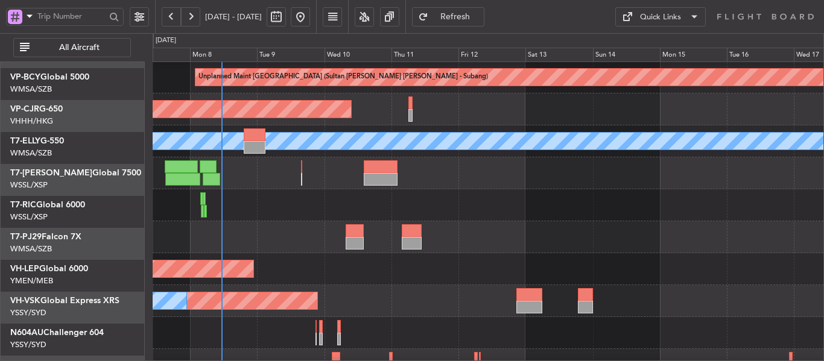
click at [469, 215] on div at bounding box center [488, 205] width 671 height 32
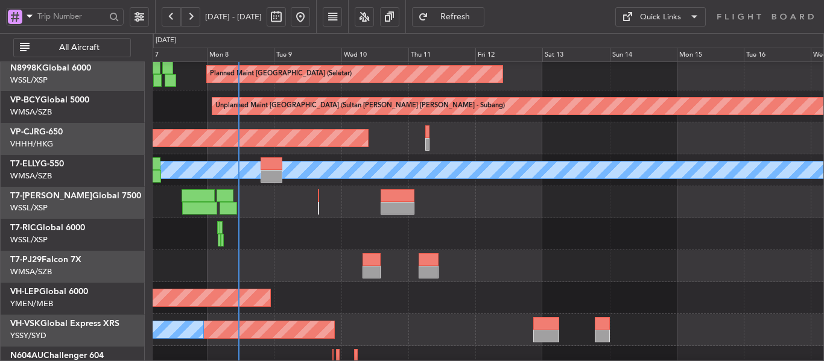
click at [474, 226] on div at bounding box center [488, 234] width 671 height 32
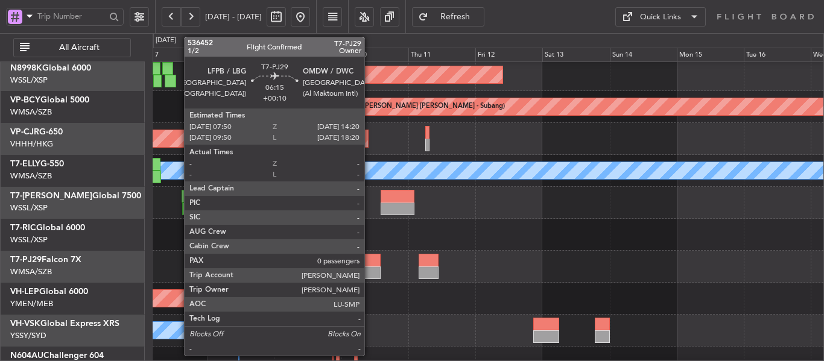
scroll to position [116, 0]
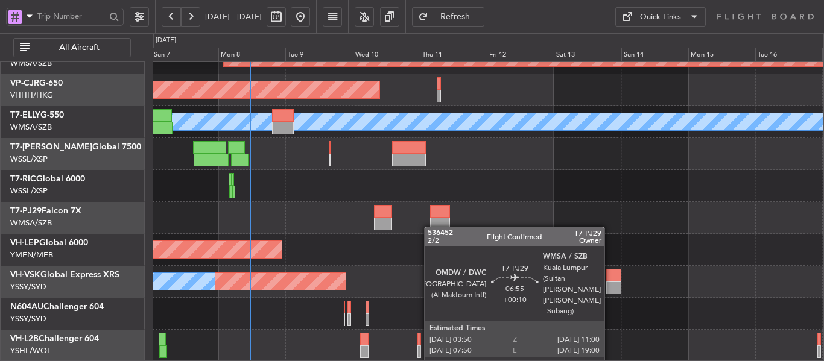
click at [429, 223] on div "Unplanned Maint [GEOGRAPHIC_DATA] (Sultan [PERSON_NAME] [PERSON_NAME] - Subang)…" at bounding box center [488, 154] width 671 height 416
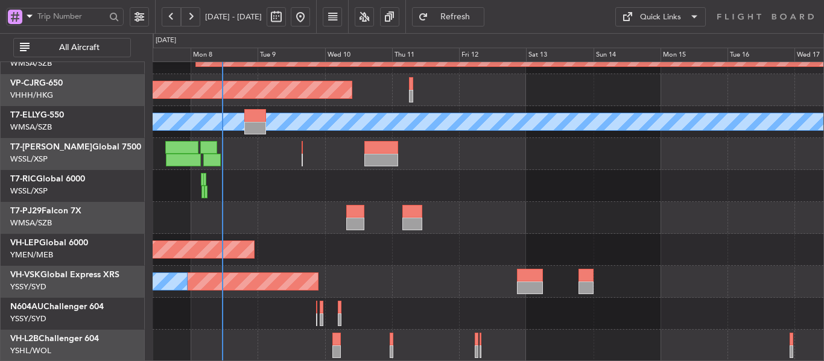
click at [368, 144] on div "Unplanned Maint [GEOGRAPHIC_DATA] (Sultan [PERSON_NAME] [PERSON_NAME] - Subang)…" at bounding box center [488, 154] width 671 height 416
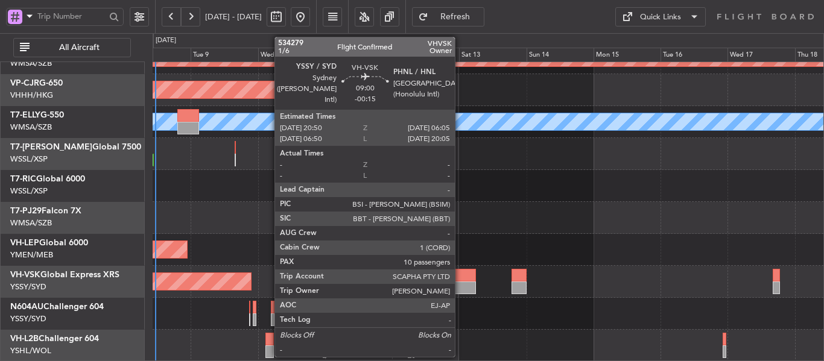
click at [460, 281] on div at bounding box center [463, 275] width 26 height 13
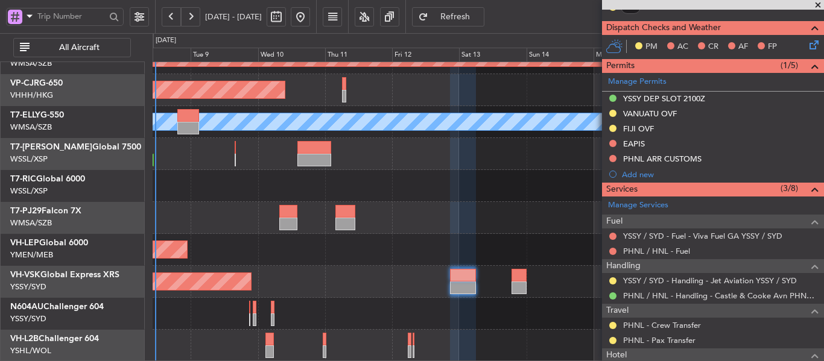
scroll to position [302, 0]
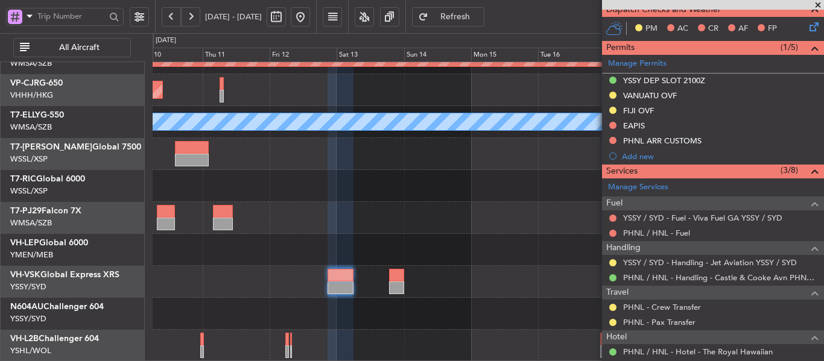
click at [416, 201] on div "Unplanned Maint [GEOGRAPHIC_DATA] (Sultan [PERSON_NAME] [PERSON_NAME] - Subang)…" at bounding box center [488, 154] width 671 height 416
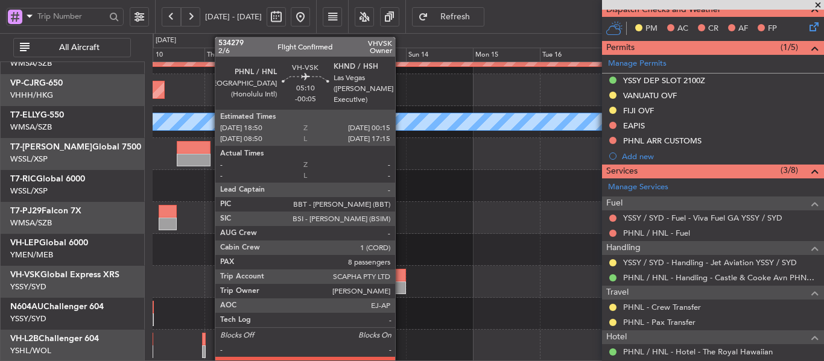
click at [400, 288] on div at bounding box center [399, 288] width 16 height 13
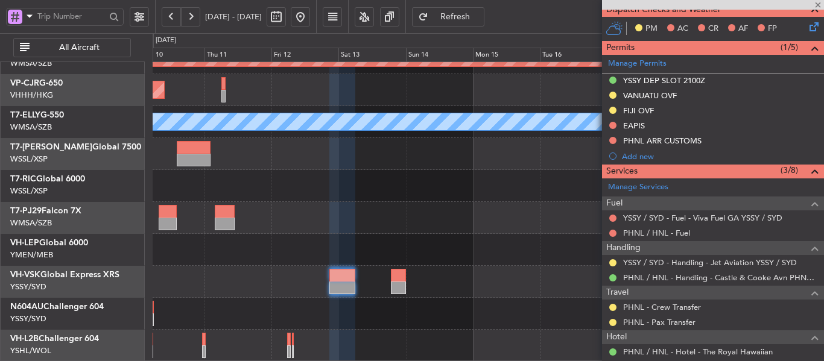
type input "-00:05"
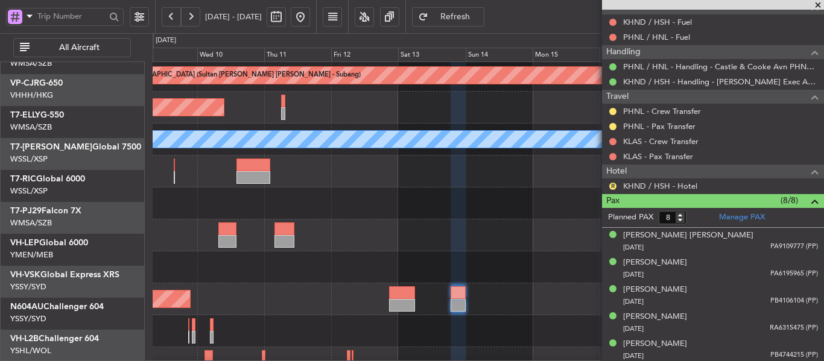
scroll to position [101, 0]
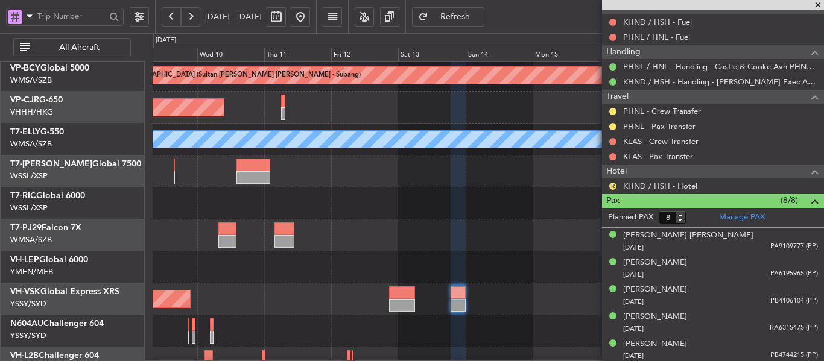
click at [406, 242] on div at bounding box center [488, 236] width 671 height 32
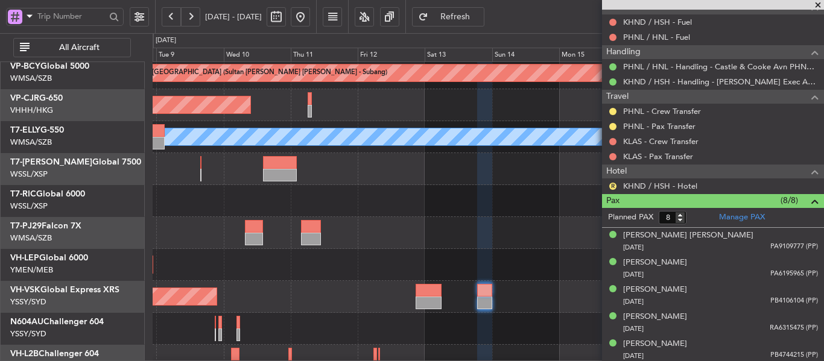
click at [818, 6] on span at bounding box center [818, 5] width 12 height 11
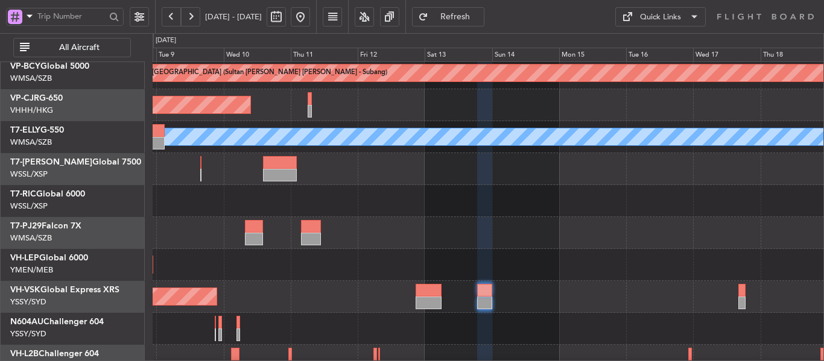
type input "0"
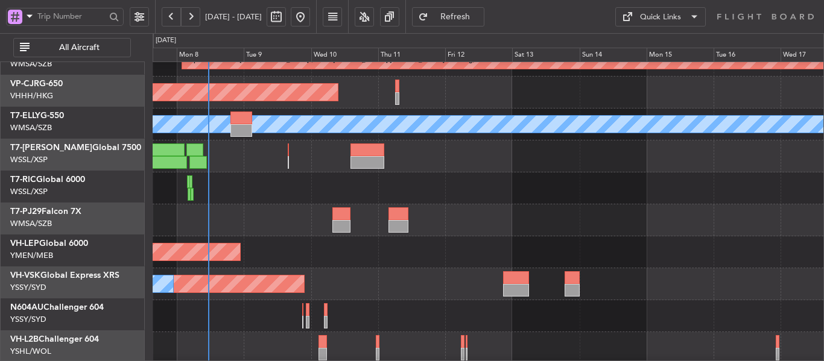
click at [457, 238] on div "Unplanned Maint Wichita (Wichita Mid-continent)" at bounding box center [488, 252] width 671 height 32
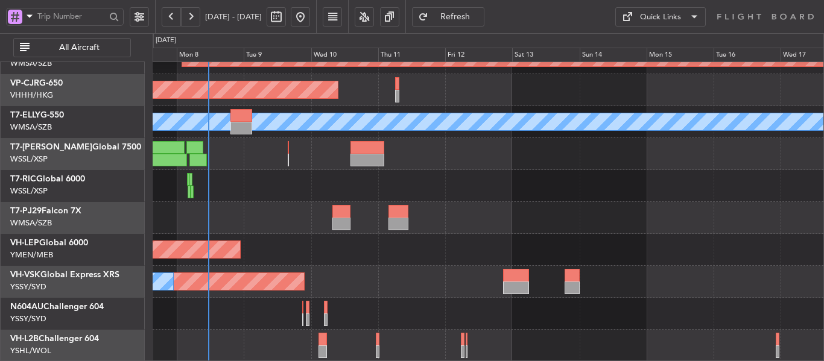
click at [468, 172] on div "Unplanned Maint [GEOGRAPHIC_DATA] (Sultan [PERSON_NAME] [PERSON_NAME] - Subang)…" at bounding box center [488, 154] width 671 height 416
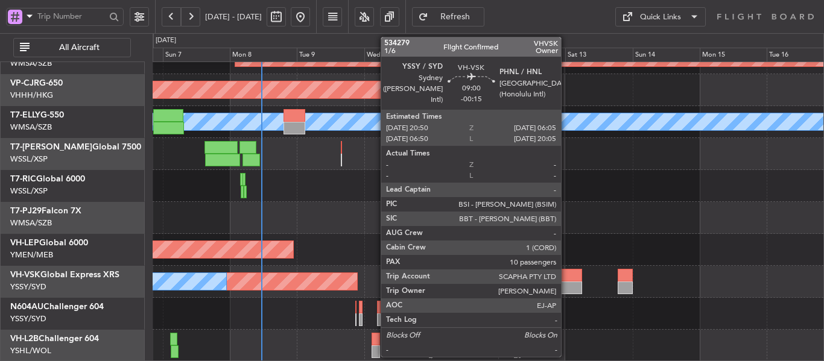
click at [566, 279] on div at bounding box center [569, 275] width 26 height 13
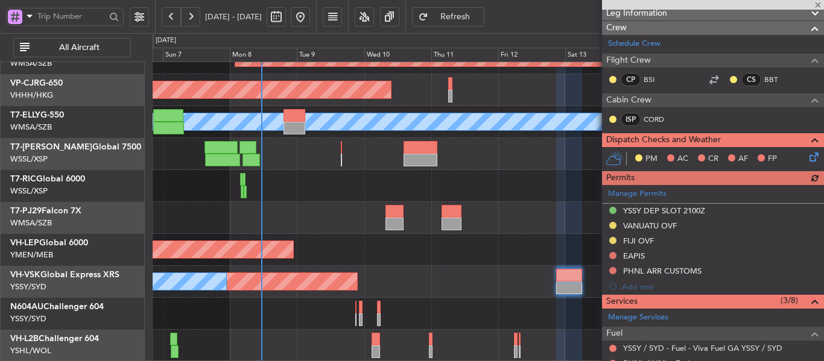
scroll to position [241, 0]
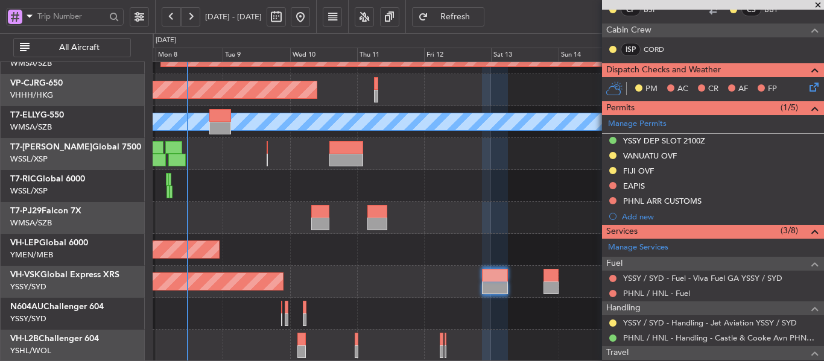
click at [418, 242] on div "Unplanned Maint [GEOGRAPHIC_DATA] (Sultan [PERSON_NAME] [PERSON_NAME] - Subang)…" at bounding box center [488, 154] width 671 height 416
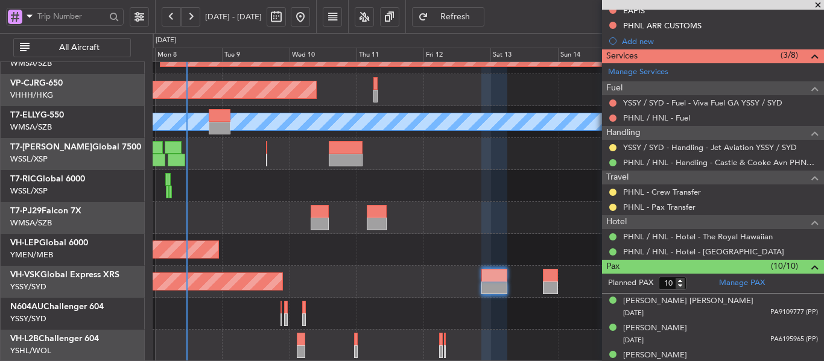
scroll to position [452, 0]
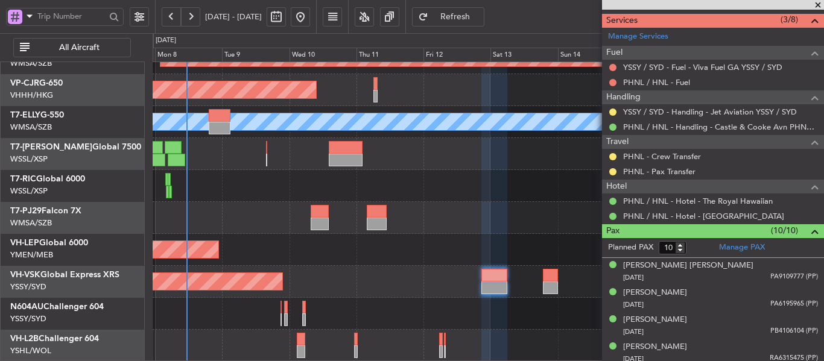
drag, startPoint x: 817, startPoint y: 6, endPoint x: 786, endPoint y: 20, distance: 33.7
click at [818, 5] on span at bounding box center [818, 5] width 12 height 11
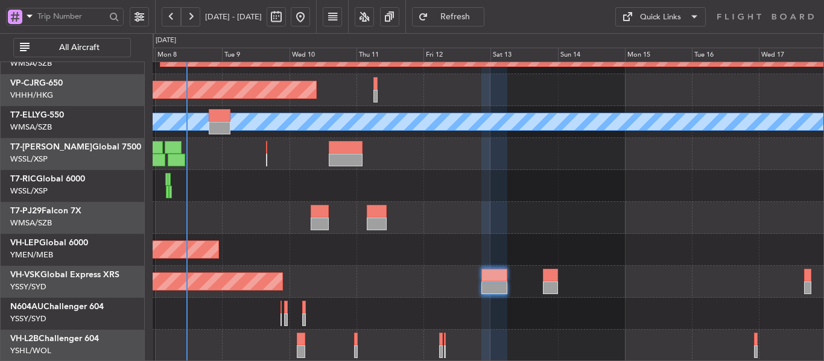
type input "0"
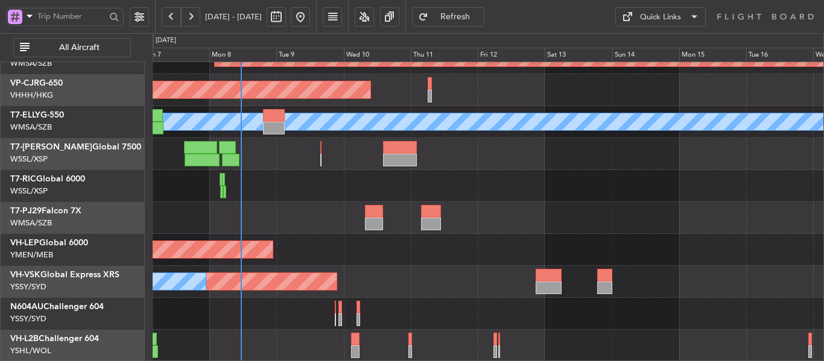
click at [414, 222] on div "Unplanned Maint [GEOGRAPHIC_DATA] (Sultan [PERSON_NAME] [PERSON_NAME] - Subang)…" at bounding box center [488, 154] width 671 height 416
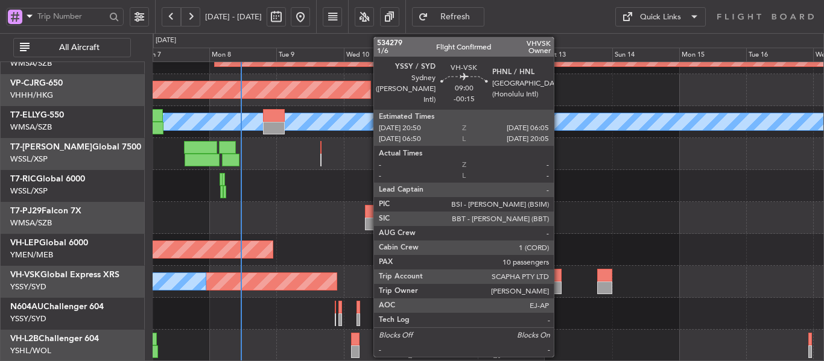
click at [559, 285] on div at bounding box center [549, 288] width 26 height 13
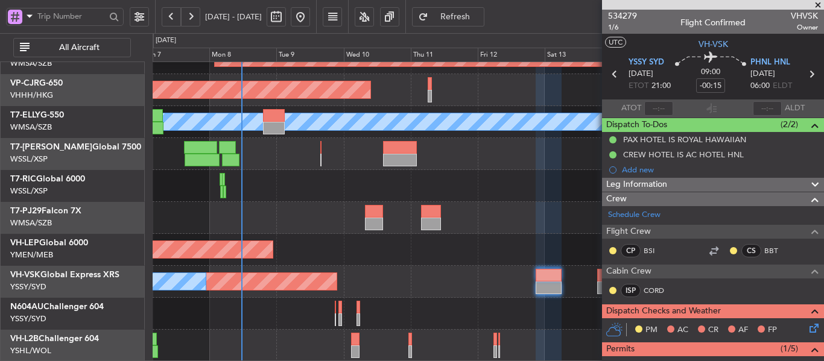
click at [507, 179] on div at bounding box center [488, 186] width 671 height 32
click at [818, 5] on span at bounding box center [818, 5] width 12 height 11
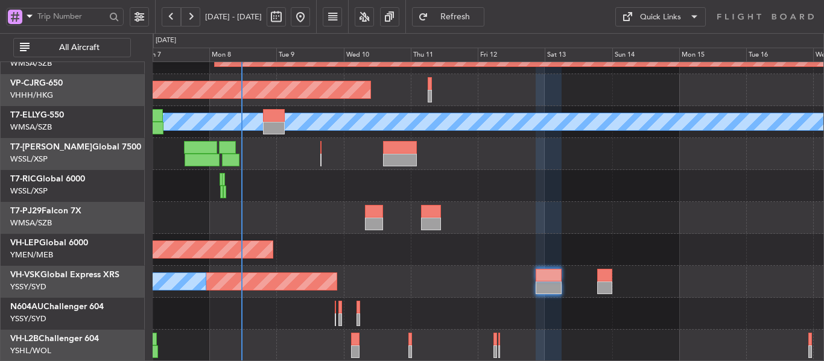
type input "0"
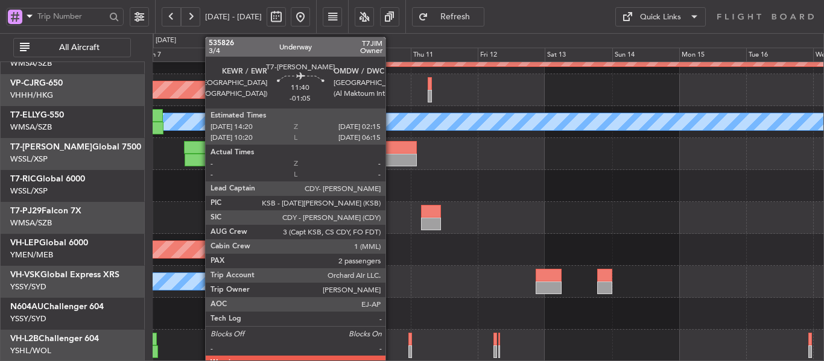
click at [391, 156] on div at bounding box center [400, 160] width 34 height 13
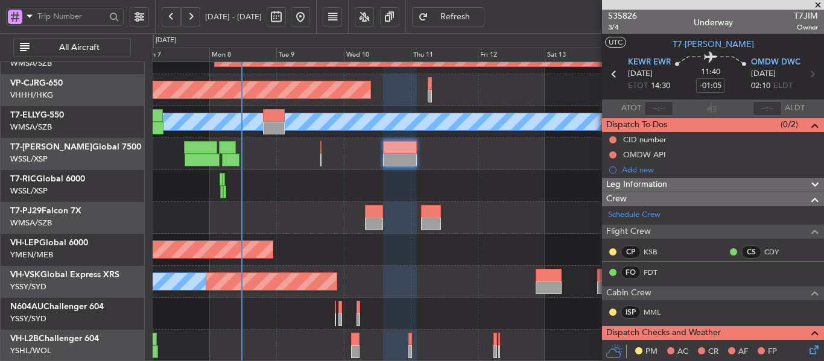
click at [820, 5] on span at bounding box center [818, 5] width 12 height 11
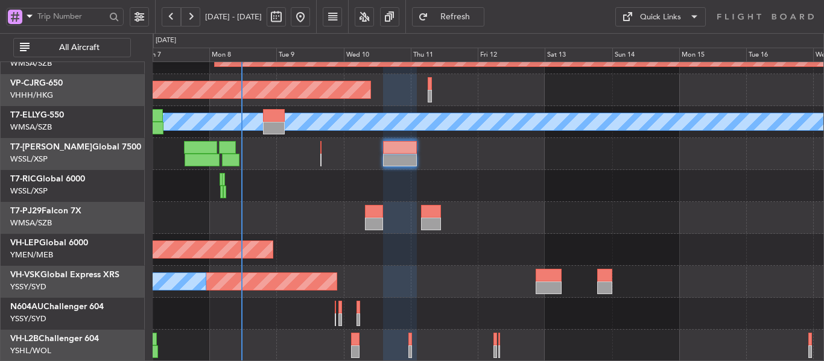
type input "0"
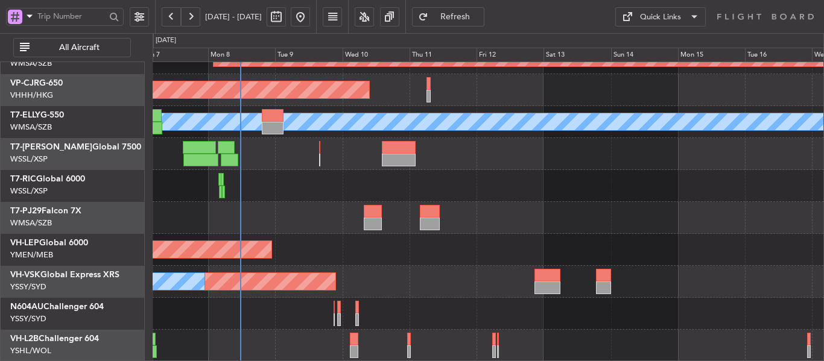
click at [398, 270] on div "Unplanned Maint Sydney ([PERSON_NAME] Intl) No Crew" at bounding box center [488, 282] width 671 height 32
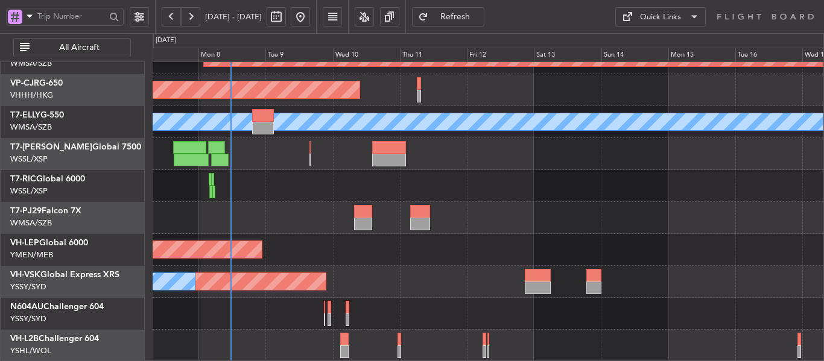
click at [406, 195] on div "Unplanned Maint [GEOGRAPHIC_DATA] (Sultan [PERSON_NAME] [PERSON_NAME] - Subang)…" at bounding box center [488, 154] width 671 height 416
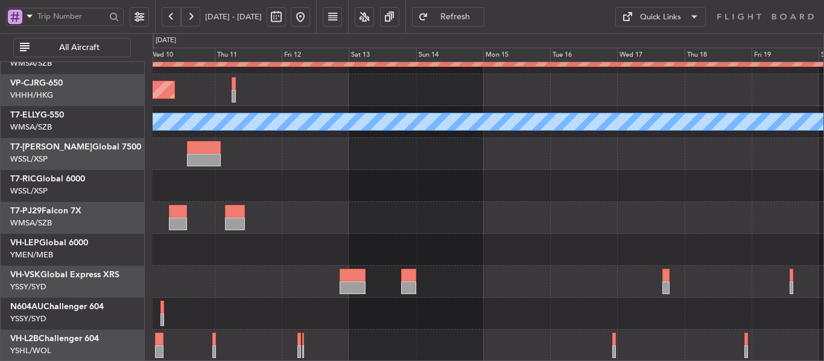
click at [432, 291] on div "Unplanned Maint [GEOGRAPHIC_DATA] (Sultan [PERSON_NAME] [PERSON_NAME] - Subang)…" at bounding box center [488, 154] width 671 height 416
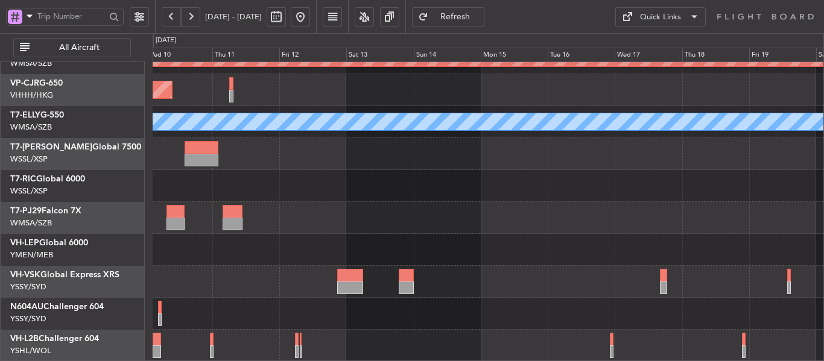
scroll to position [116, 0]
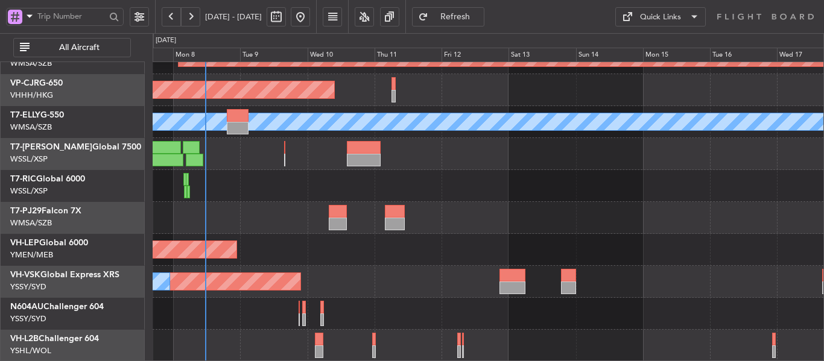
click at [470, 233] on div "Unplanned Maint [GEOGRAPHIC_DATA] (Sultan [PERSON_NAME] [PERSON_NAME] - Subang)…" at bounding box center [488, 154] width 671 height 416
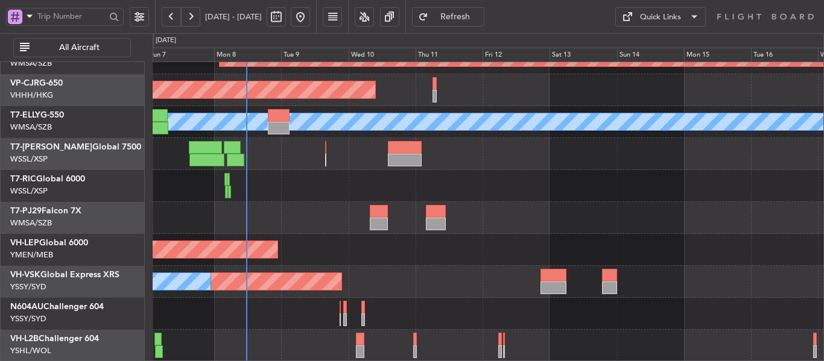
click at [452, 256] on div "Unplanned Maint [GEOGRAPHIC_DATA] (Sultan [PERSON_NAME] [PERSON_NAME] - Subang)…" at bounding box center [488, 154] width 671 height 416
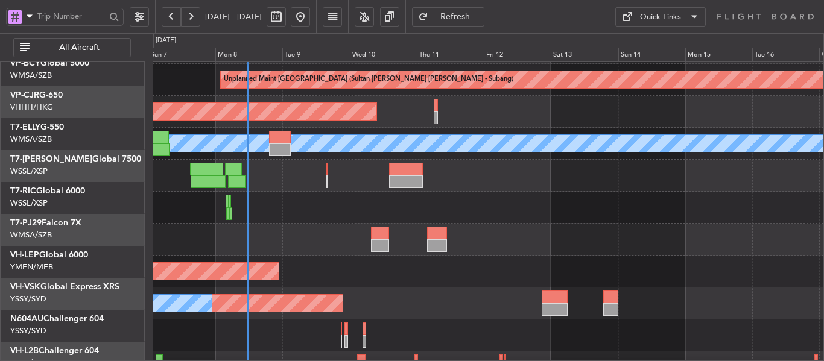
scroll to position [93, 0]
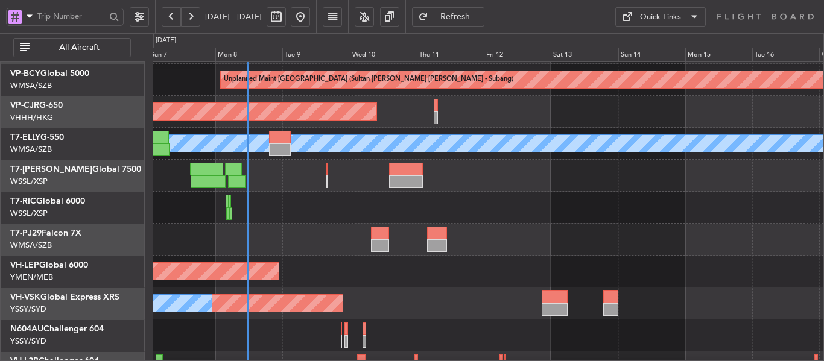
click at [365, 208] on div at bounding box center [488, 208] width 671 height 32
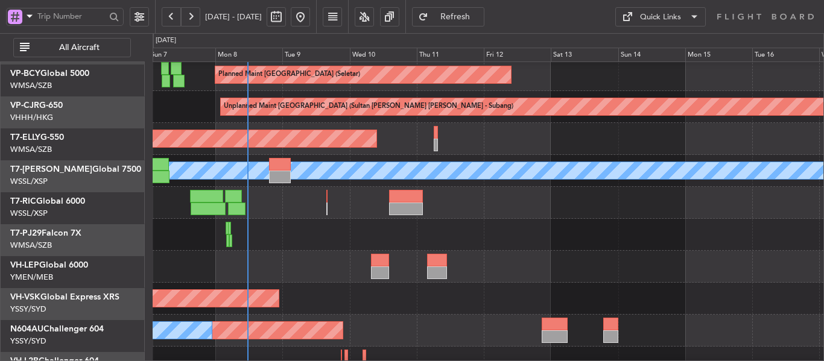
scroll to position [27, 0]
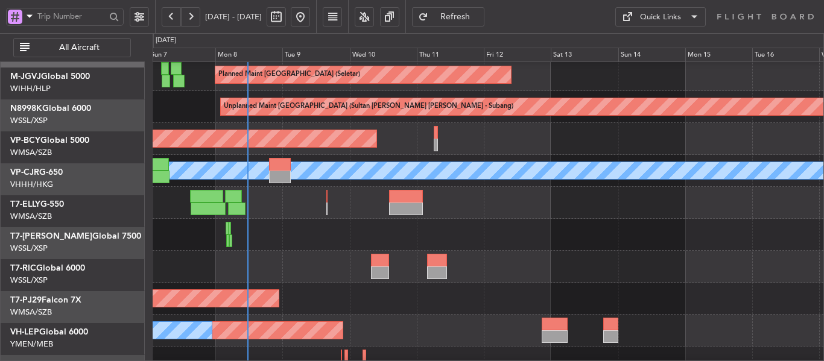
click at [373, 283] on div at bounding box center [488, 267] width 671 height 32
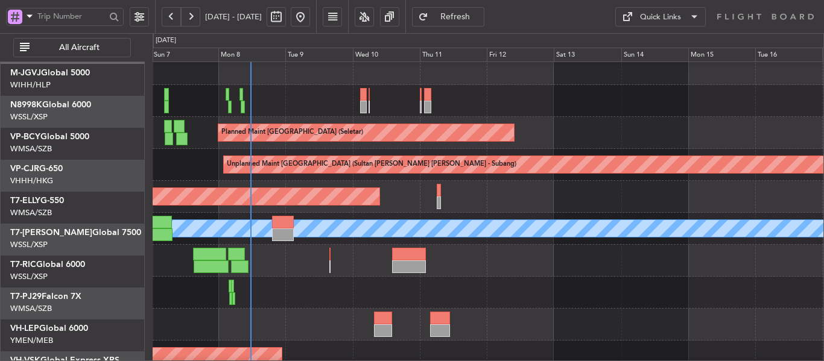
click at [391, 181] on div "Planned Maint [GEOGRAPHIC_DATA] ([GEOGRAPHIC_DATA] Intl)" at bounding box center [488, 197] width 671 height 32
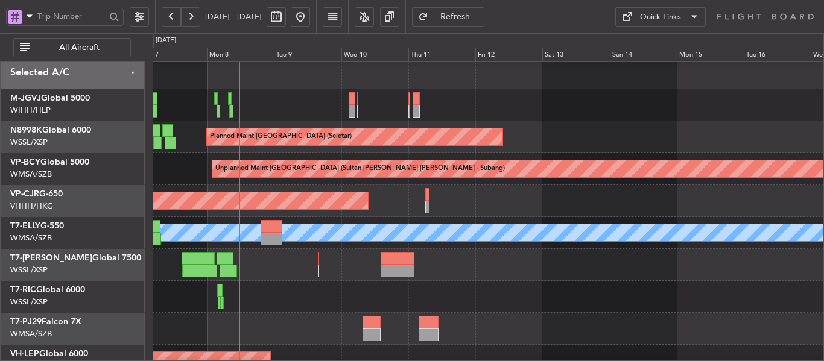
scroll to position [0, 0]
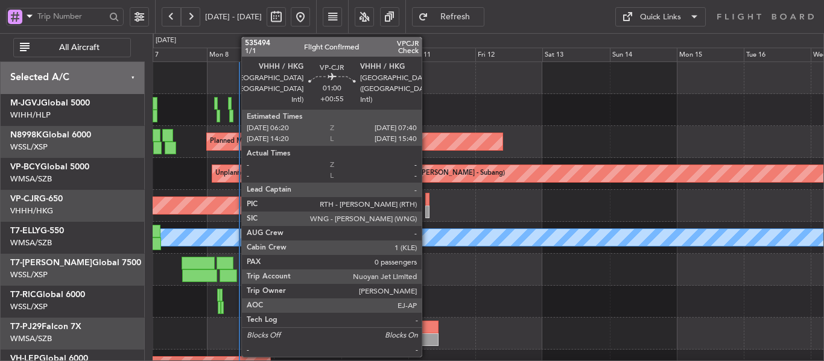
click at [427, 207] on div at bounding box center [427, 212] width 4 height 13
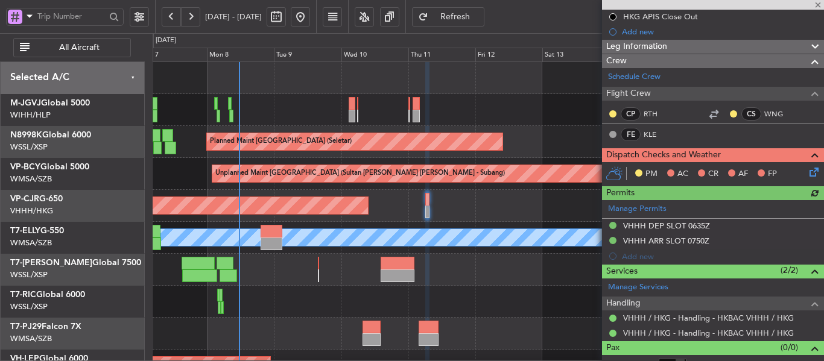
scroll to position [197, 0]
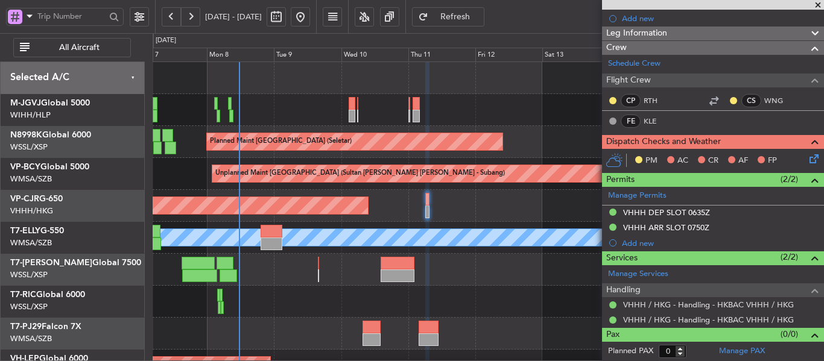
click at [813, 3] on span at bounding box center [818, 5] width 12 height 11
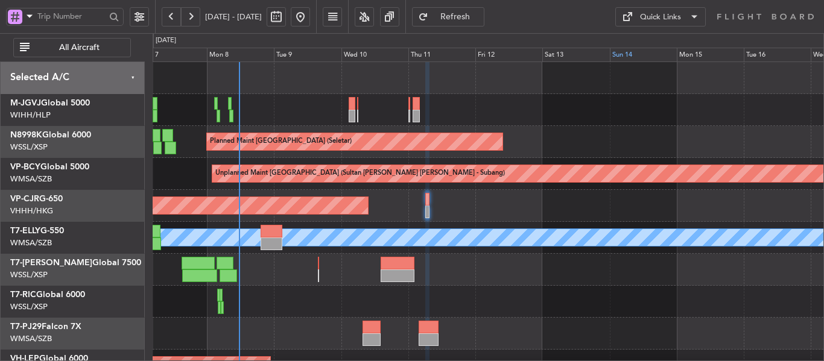
scroll to position [0, 0]
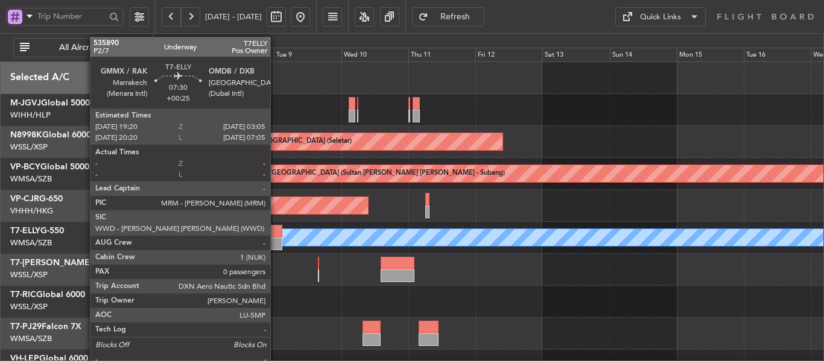
click at [276, 242] on div at bounding box center [272, 244] width 22 height 13
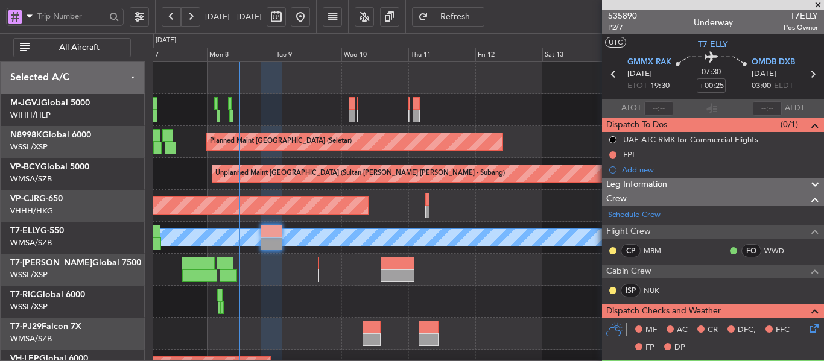
click at [818, 2] on span at bounding box center [818, 5] width 12 height 11
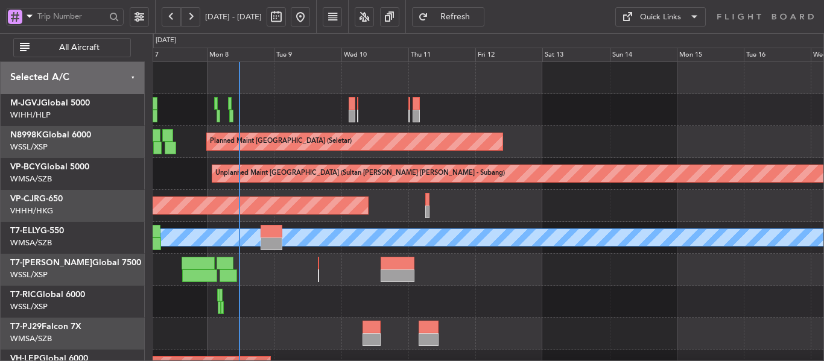
click at [327, 81] on div at bounding box center [488, 78] width 671 height 32
